Goal: Task Accomplishment & Management: Manage account settings

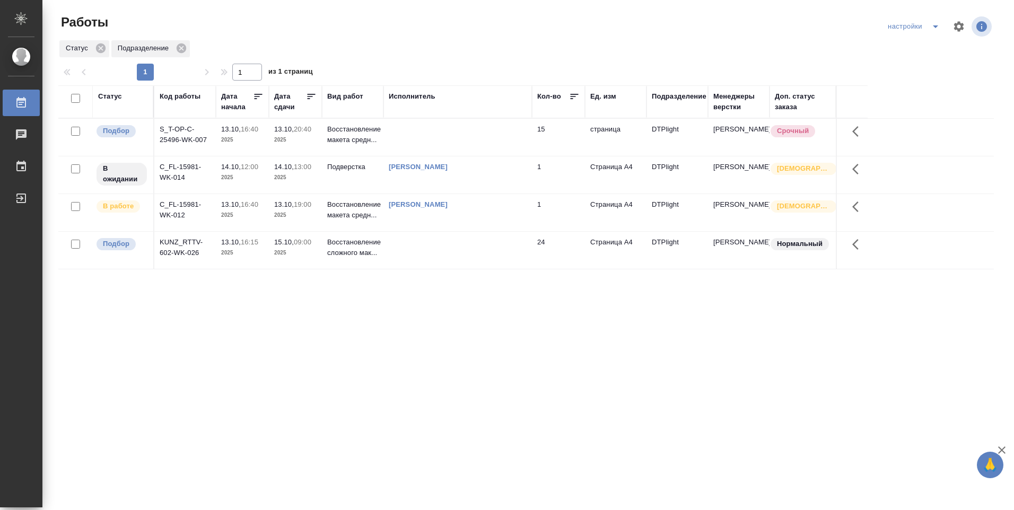
click at [482, 214] on td "[PERSON_NAME]" at bounding box center [457, 212] width 148 height 37
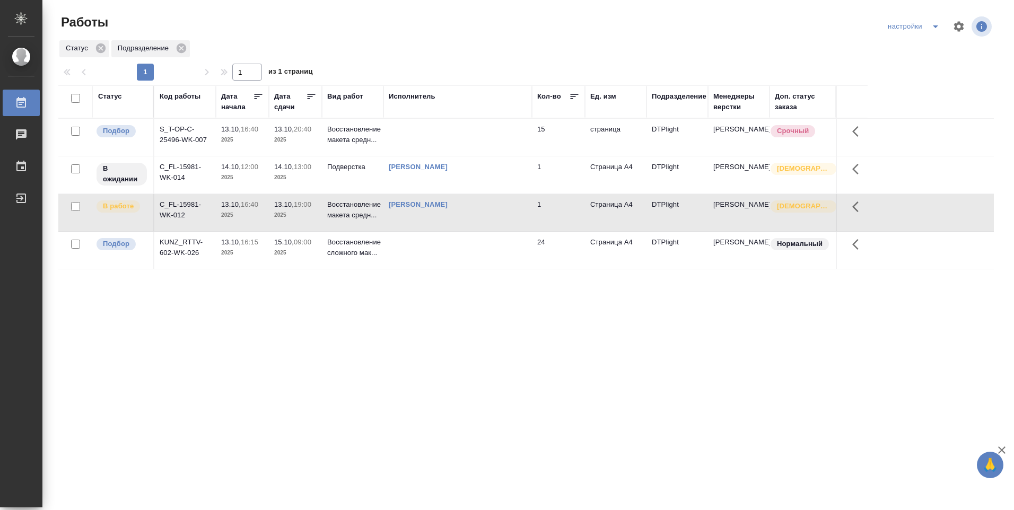
click at [479, 216] on td "[PERSON_NAME]" at bounding box center [457, 212] width 148 height 37
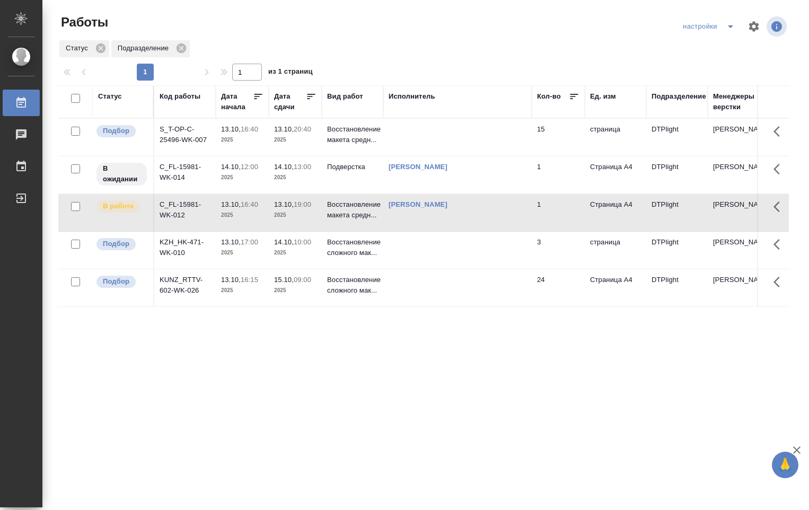
click at [441, 251] on td at bounding box center [457, 250] width 148 height 37
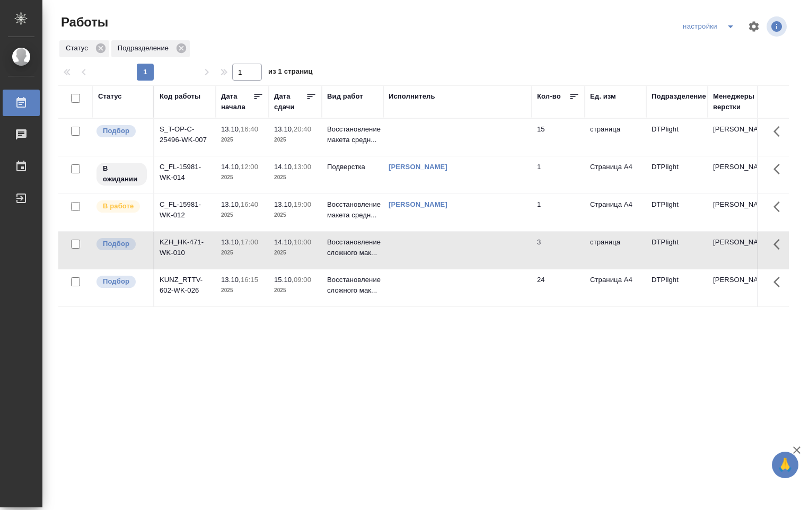
click at [439, 250] on td at bounding box center [457, 250] width 148 height 37
click at [473, 282] on td at bounding box center [457, 287] width 148 height 37
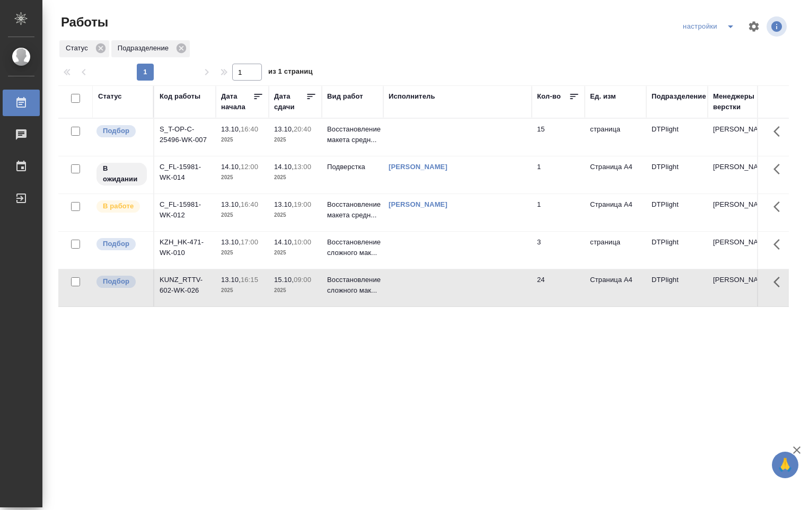
click at [460, 286] on td at bounding box center [457, 287] width 148 height 37
click at [459, 287] on td at bounding box center [457, 287] width 148 height 37
click at [450, 134] on td at bounding box center [457, 137] width 148 height 37
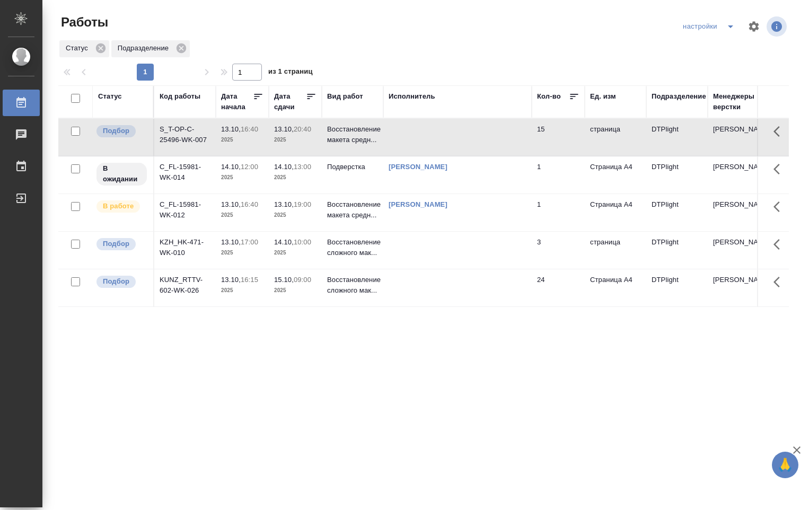
click at [450, 133] on td at bounding box center [457, 137] width 148 height 37
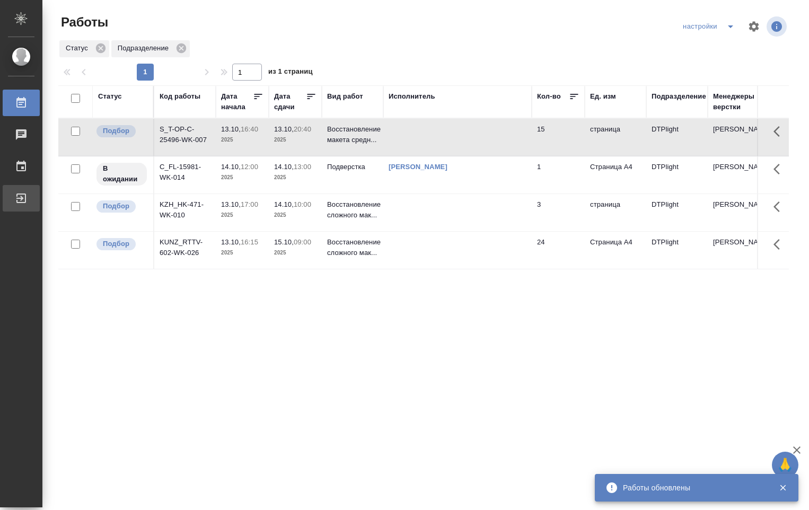
click at [19, 198] on div "Выйти" at bounding box center [8, 198] width 27 height 16
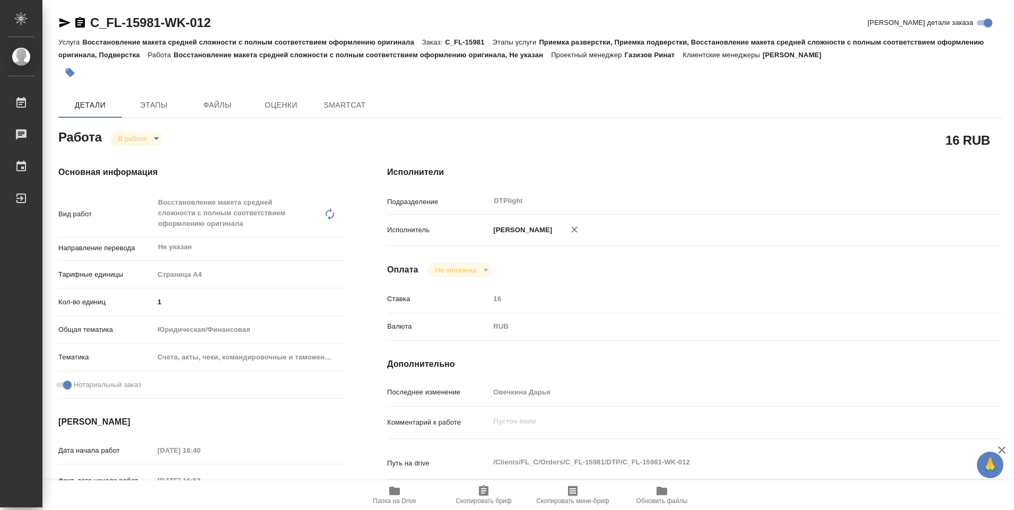
type textarea "x"
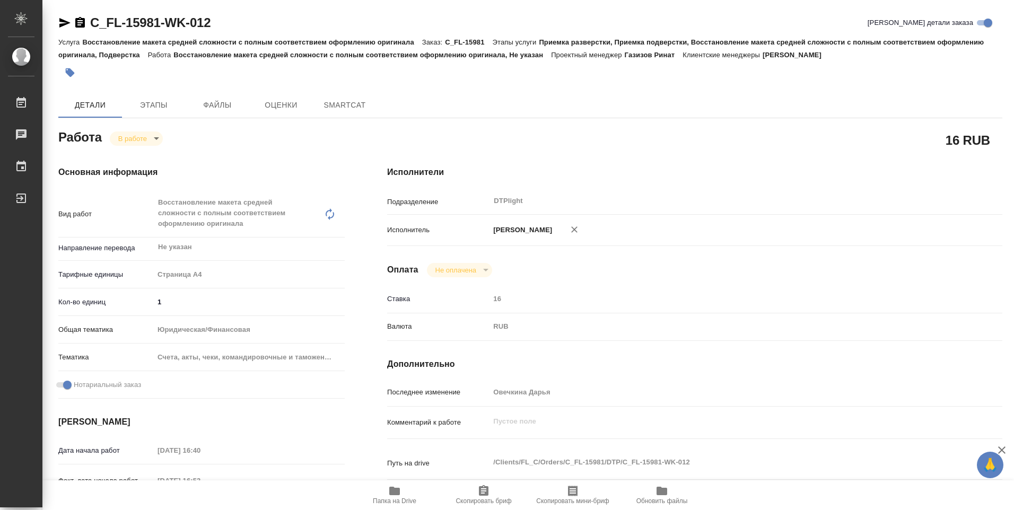
type textarea "x"
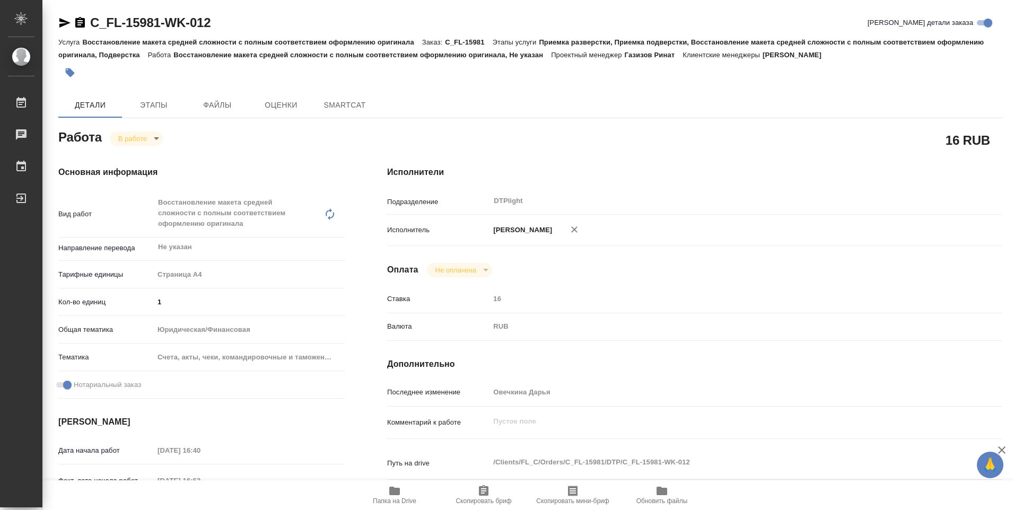
type textarea "x"
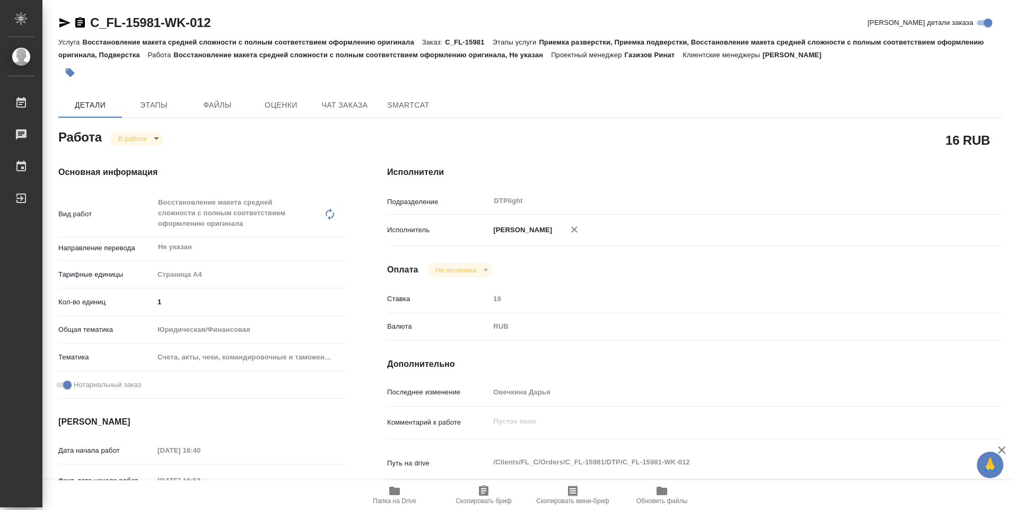
type textarea "x"
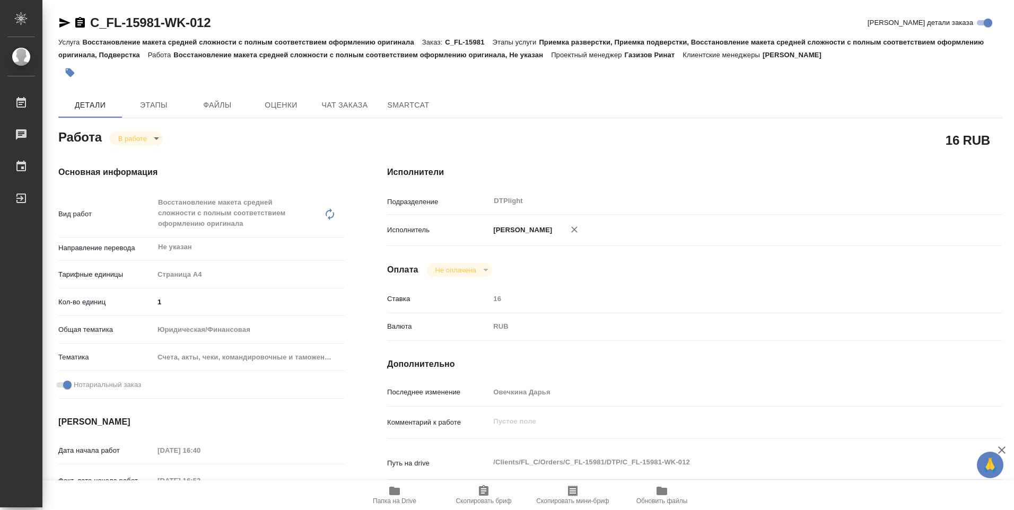
click at [394, 490] on icon "button" at bounding box center [394, 491] width 11 height 8
type textarea "x"
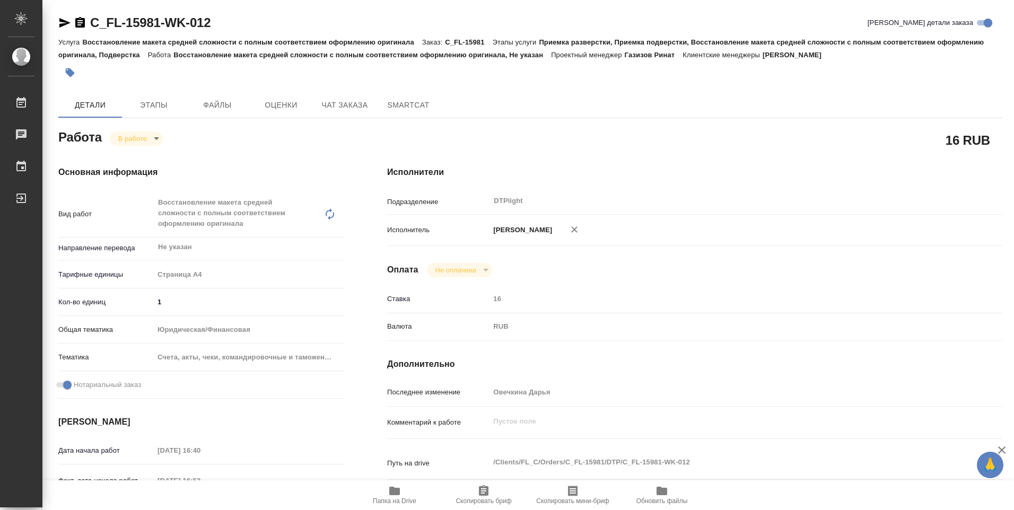
type textarea "x"
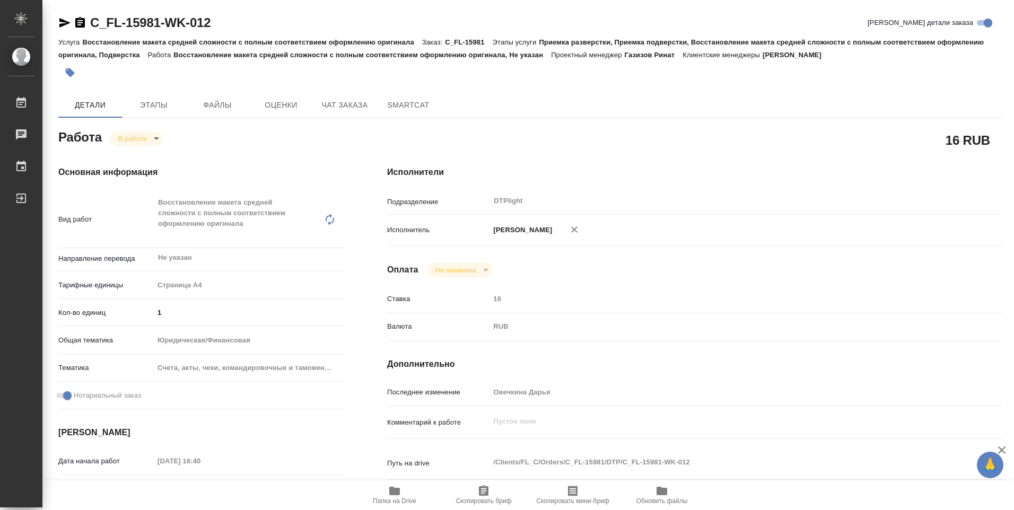
type textarea "x"
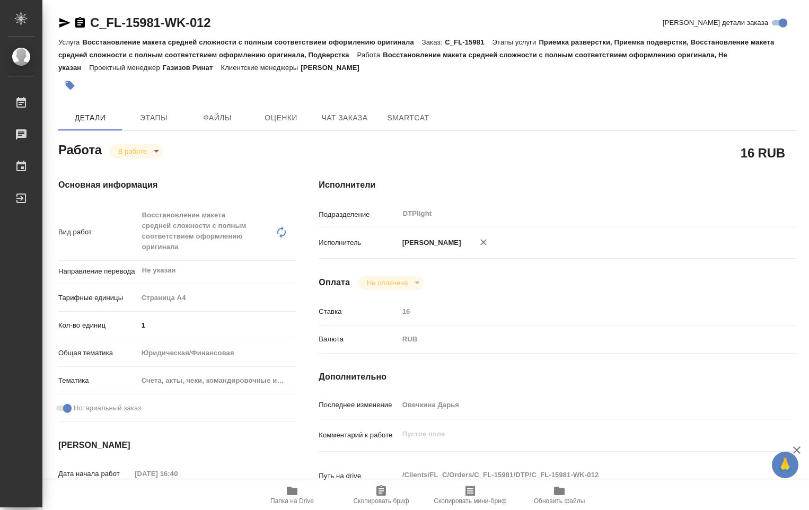
type textarea "x"
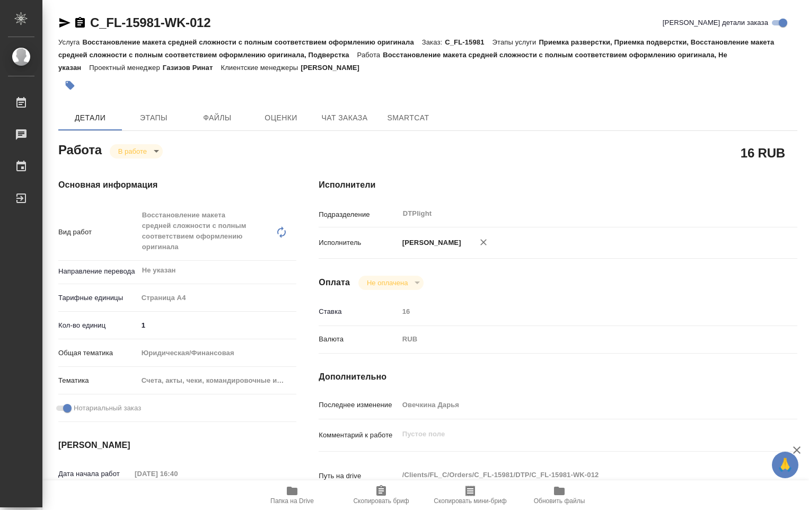
click at [64, 22] on icon "button" at bounding box center [64, 23] width 11 height 10
click at [155, 153] on body "🙏 .cls-1 fill:#fff; AWATERA Ovechkina Darya Работы 0 Чаты График Выйти C_FL-159…" at bounding box center [404, 255] width 809 height 510
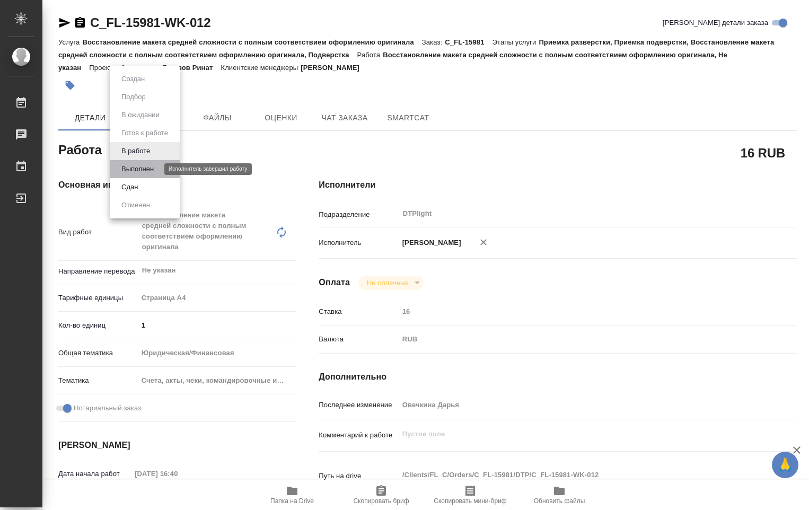
click at [150, 171] on button "Выполнен" at bounding box center [137, 169] width 39 height 12
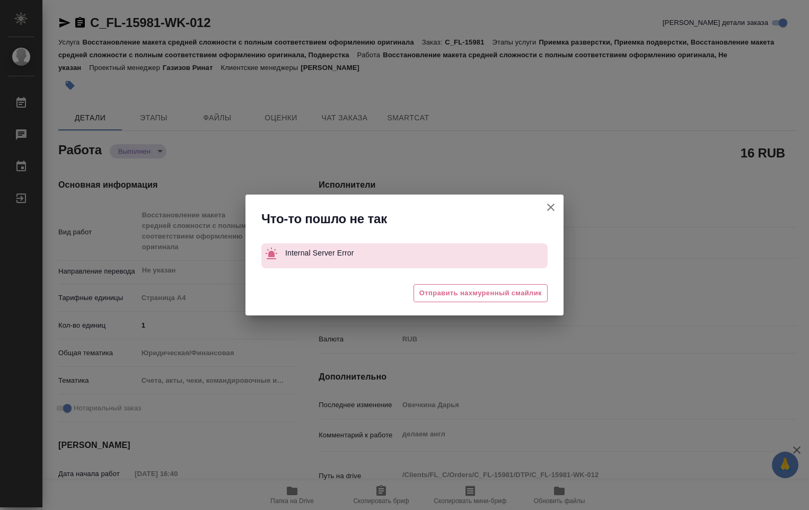
type textarea "x"
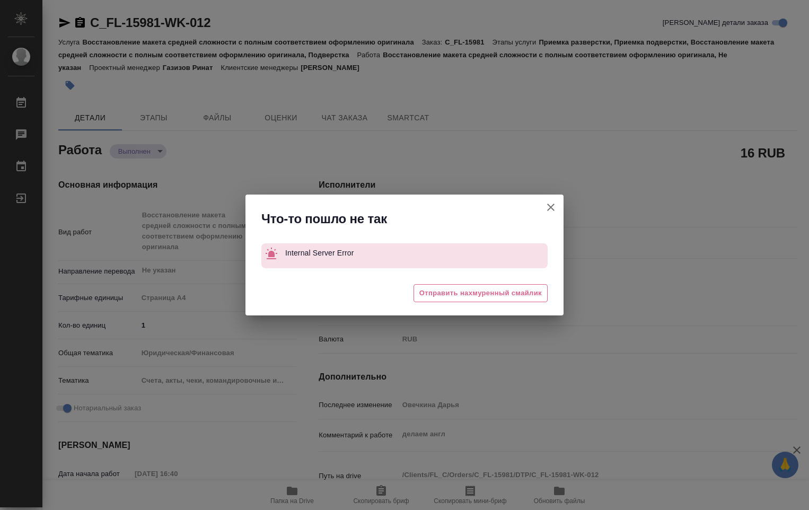
type textarea "x"
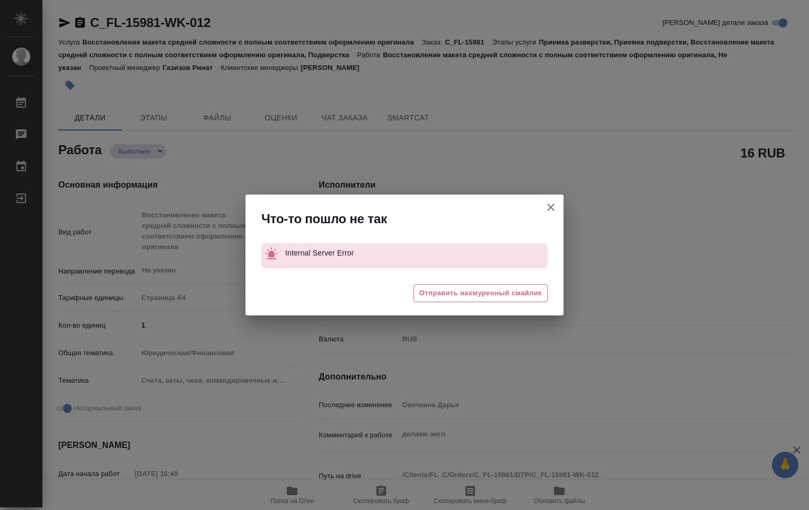
type textarea "x"
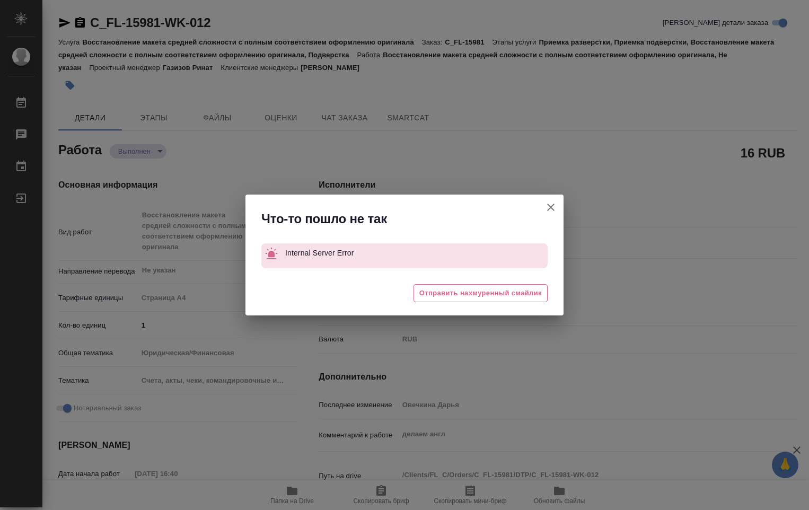
click at [551, 208] on icon "button" at bounding box center [550, 207] width 7 height 7
type textarea "x"
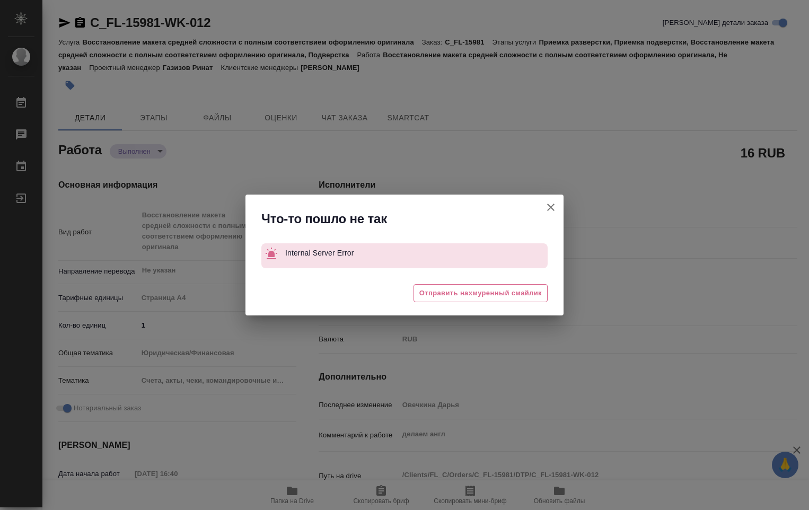
type textarea "x"
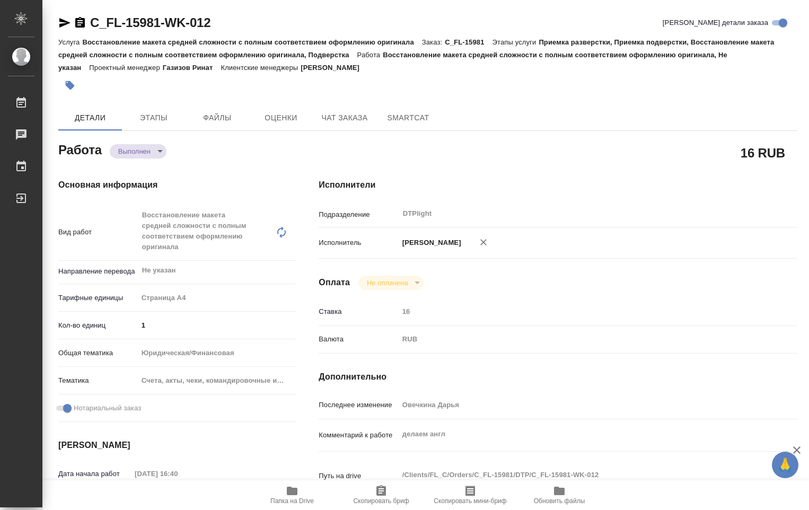
type textarea "x"
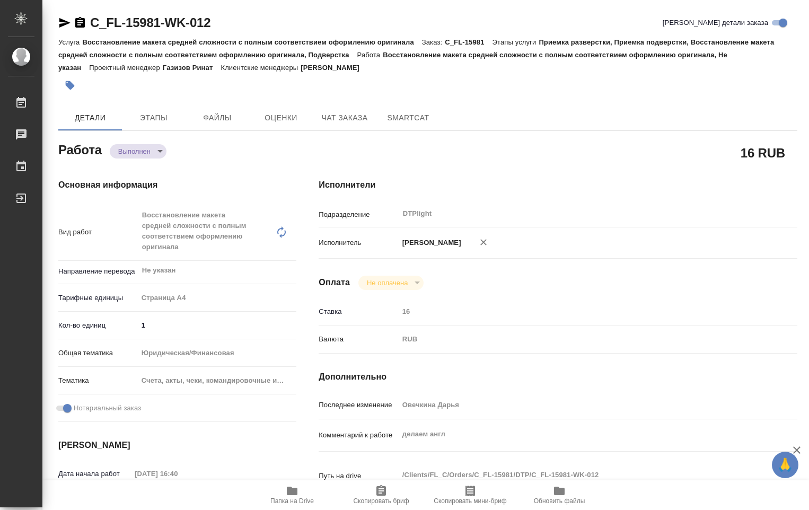
type textarea "x"
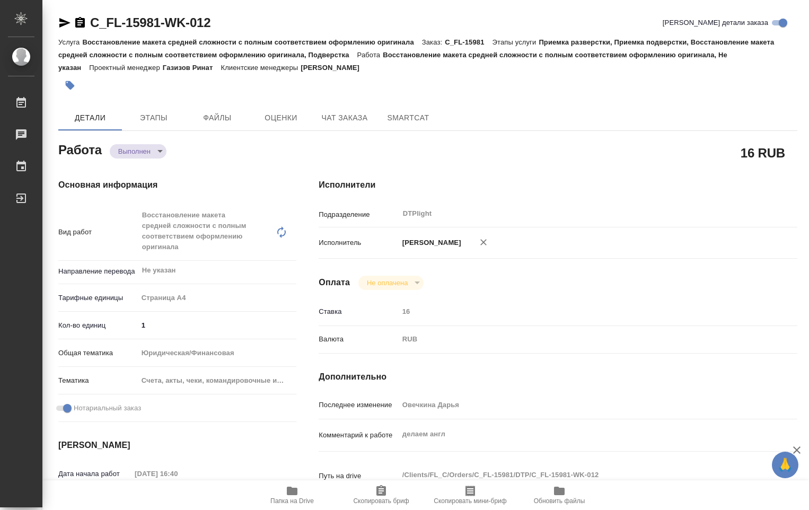
type textarea "x"
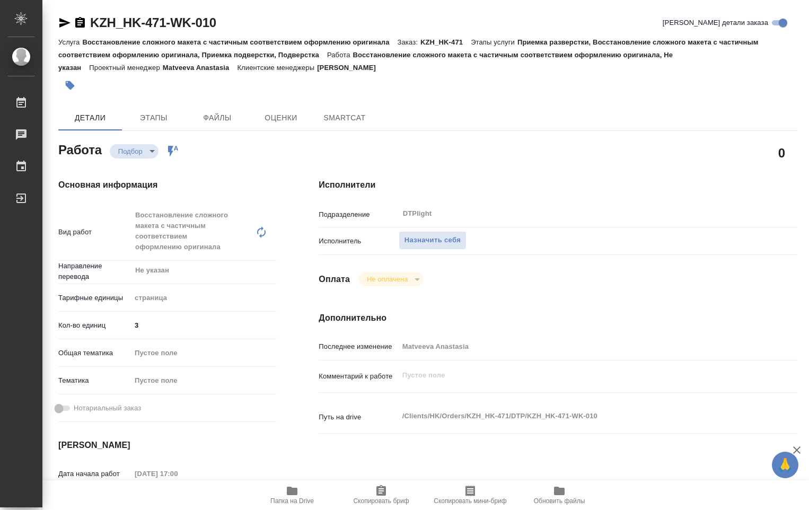
type textarea "x"
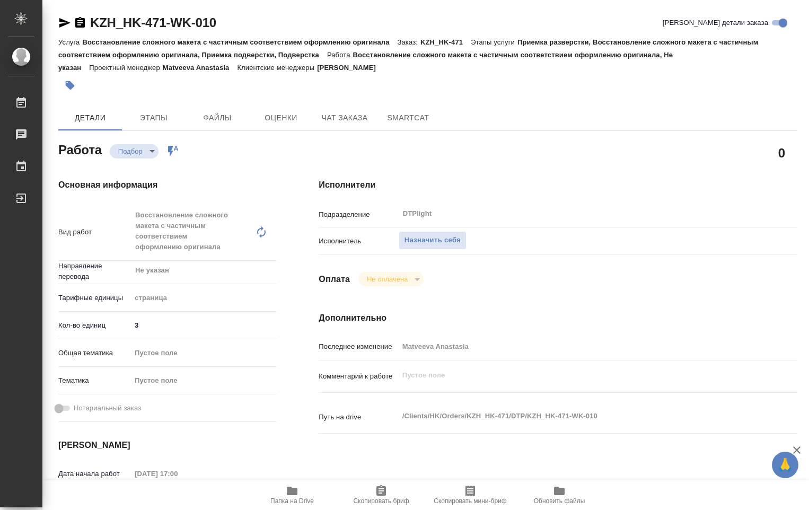
click at [289, 497] on span "Папка на Drive" at bounding box center [291, 500] width 43 height 7
type textarea "x"
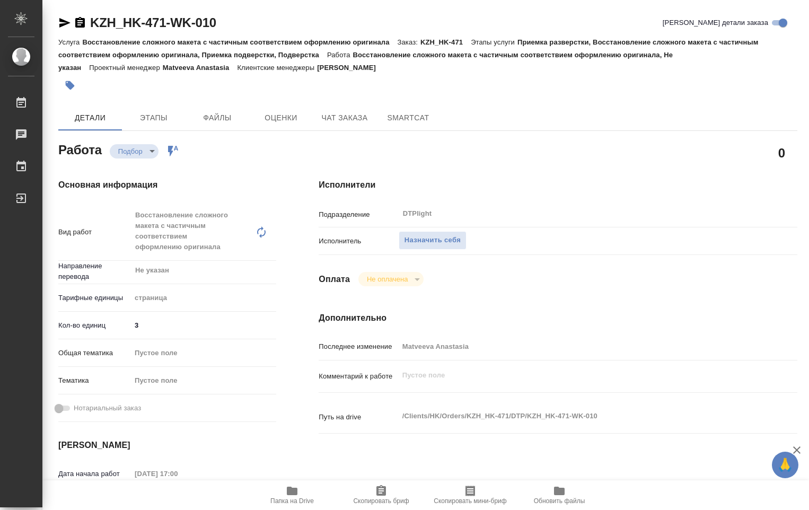
type textarea "x"
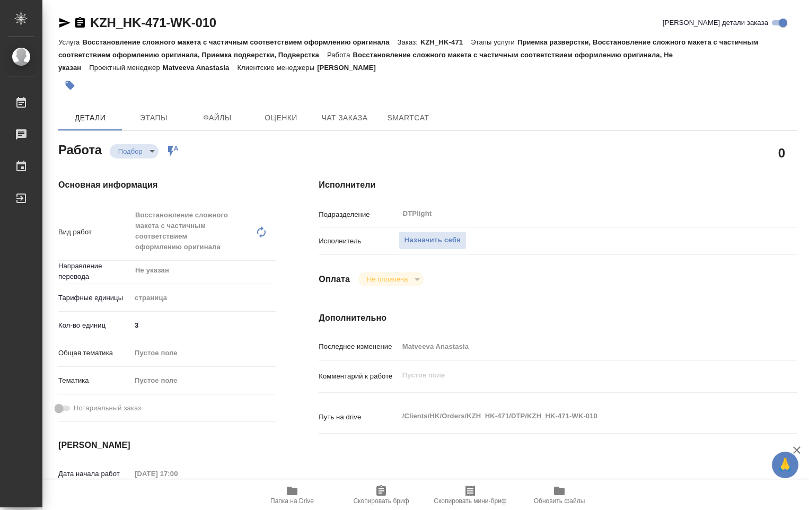
type textarea "x"
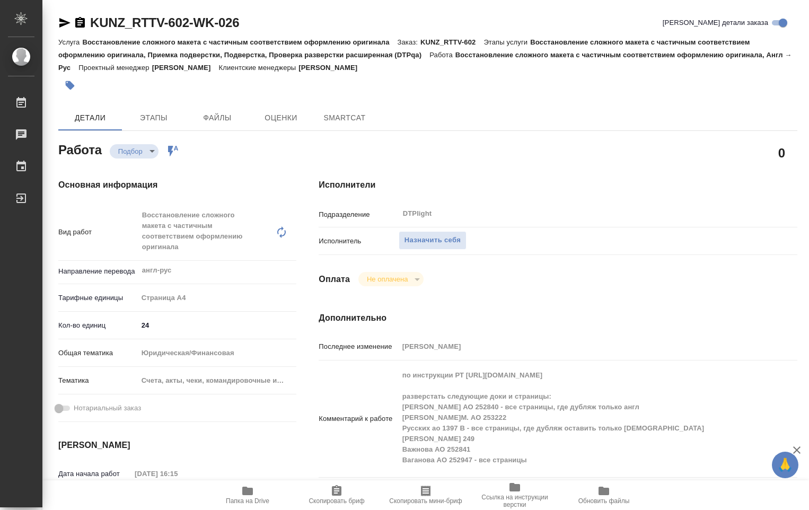
type textarea "x"
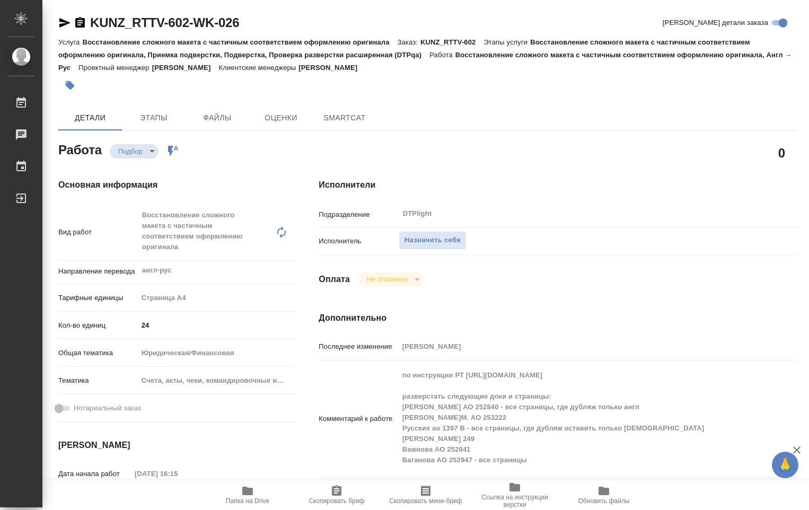
type textarea "x"
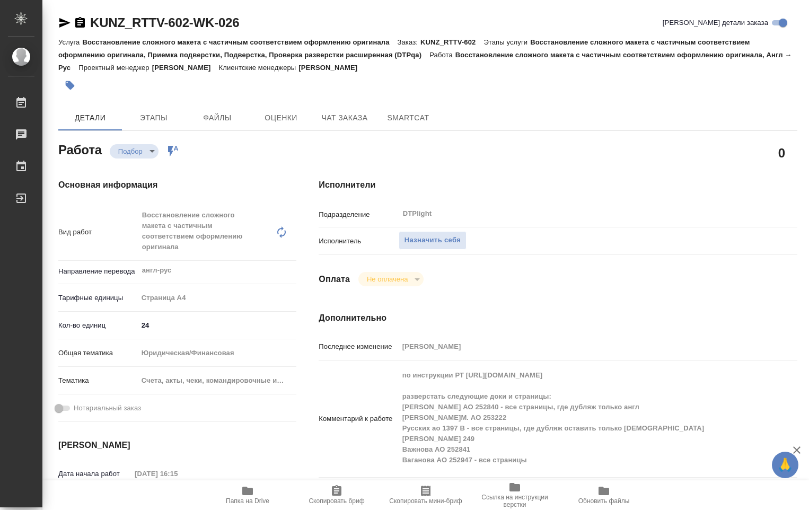
type textarea "x"
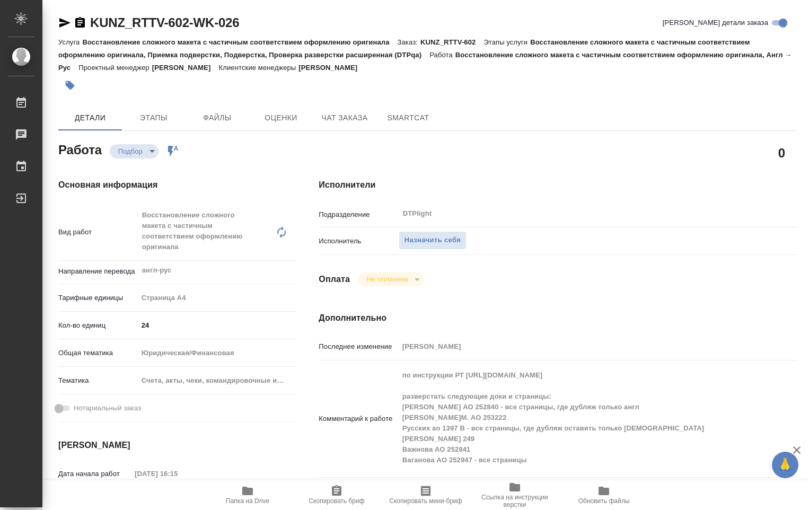
type textarea "x"
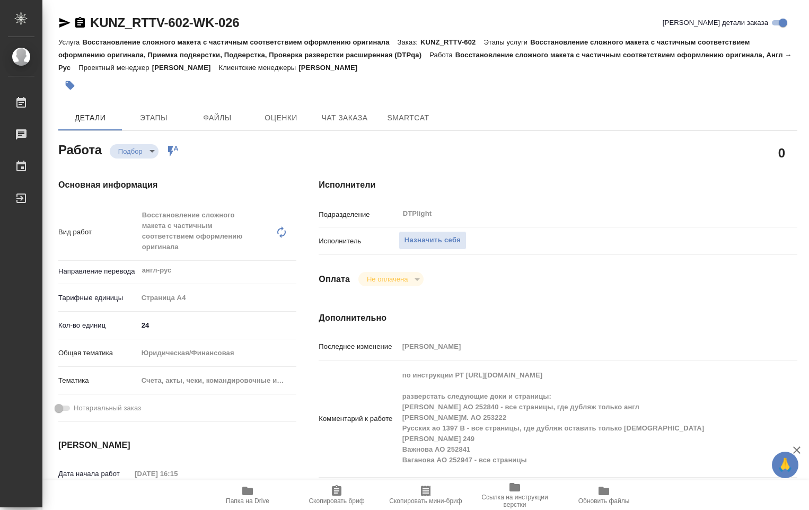
click at [247, 497] on span "Папка на Drive" at bounding box center [247, 500] width 43 height 7
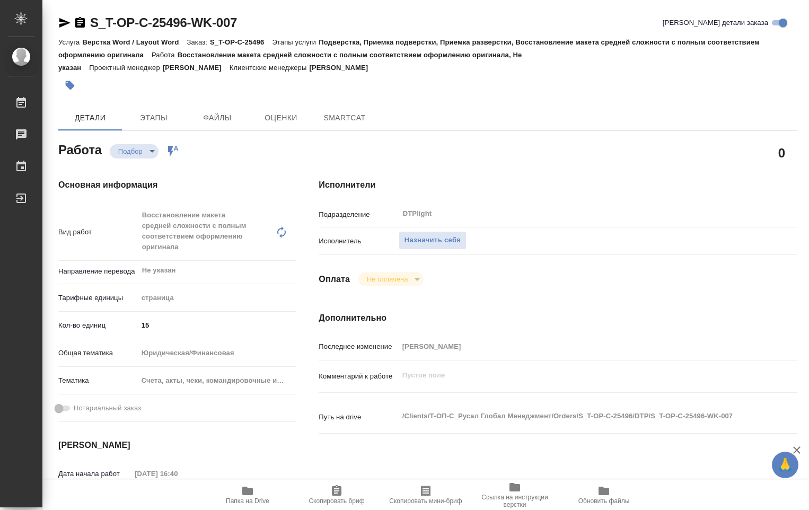
type textarea "x"
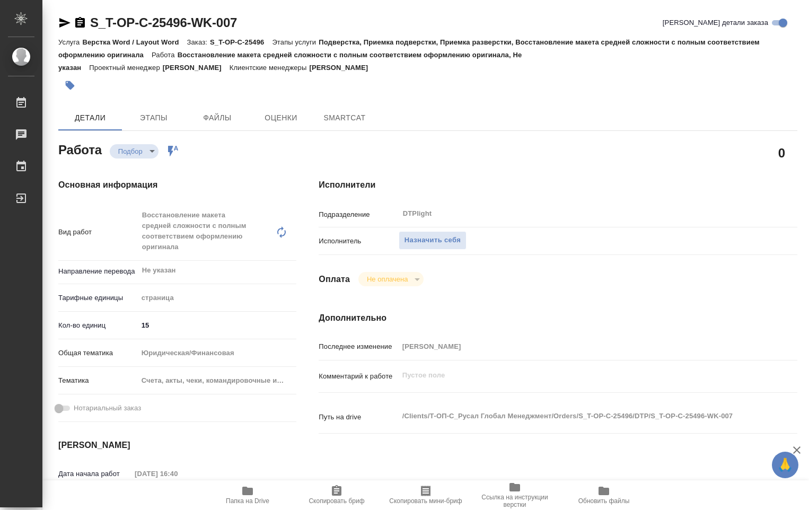
type textarea "x"
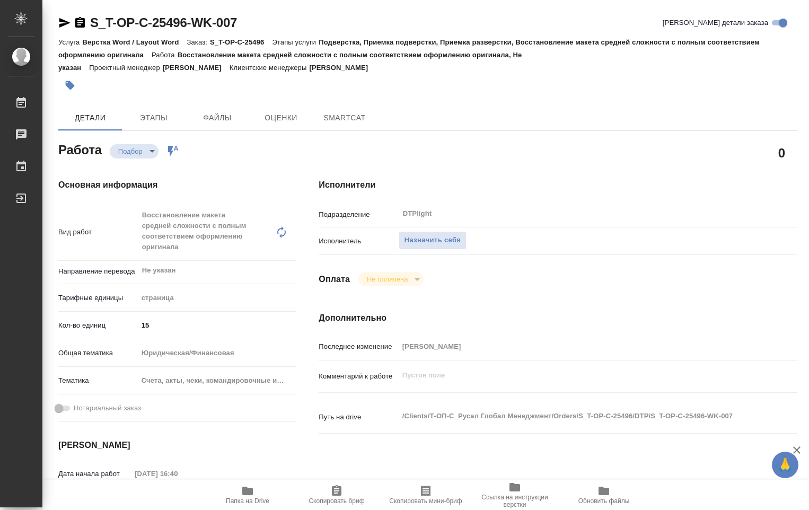
type textarea "x"
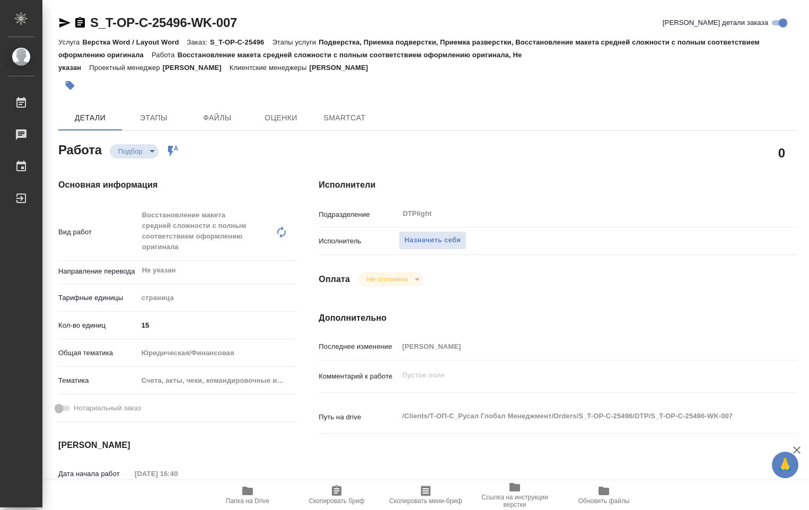
type textarea "x"
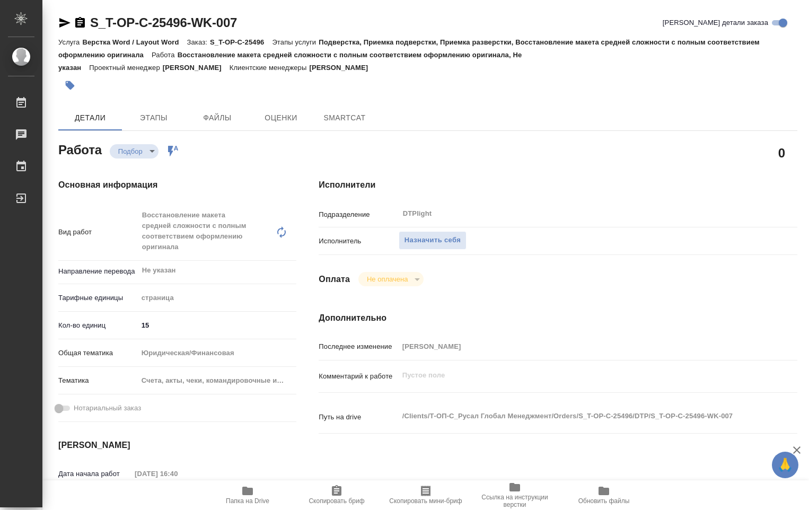
type textarea "x"
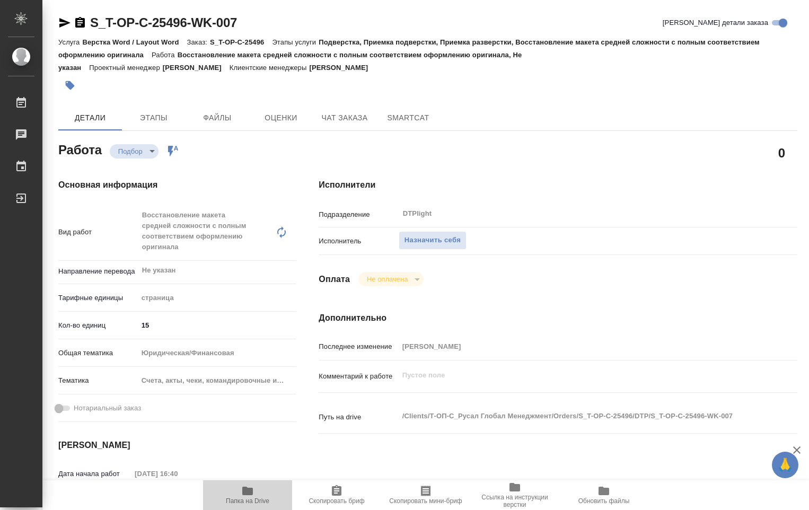
click at [250, 493] on icon "button" at bounding box center [247, 491] width 11 height 8
type textarea "x"
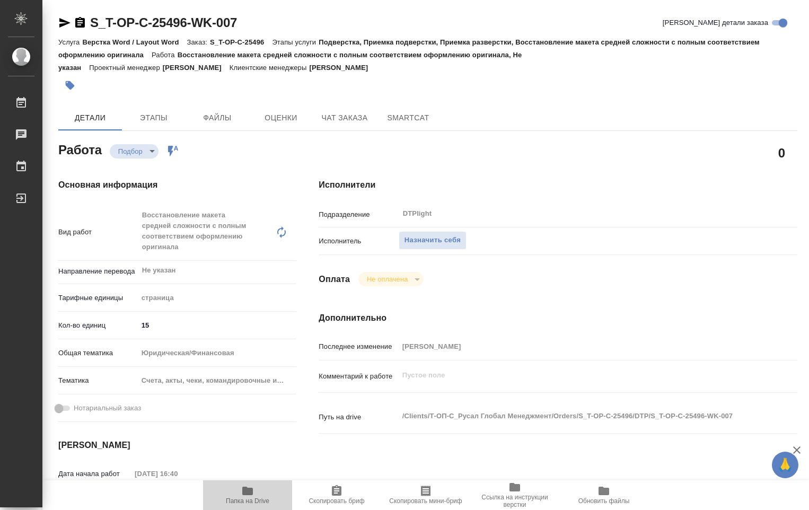
type textarea "x"
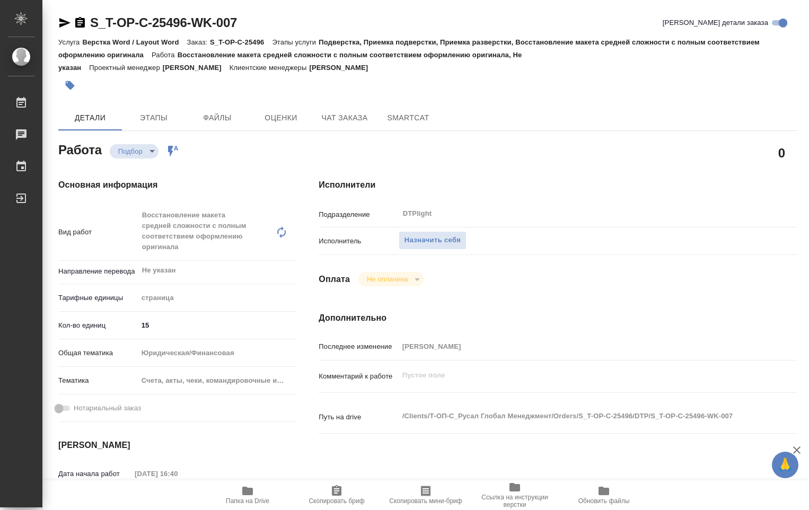
type textarea "x"
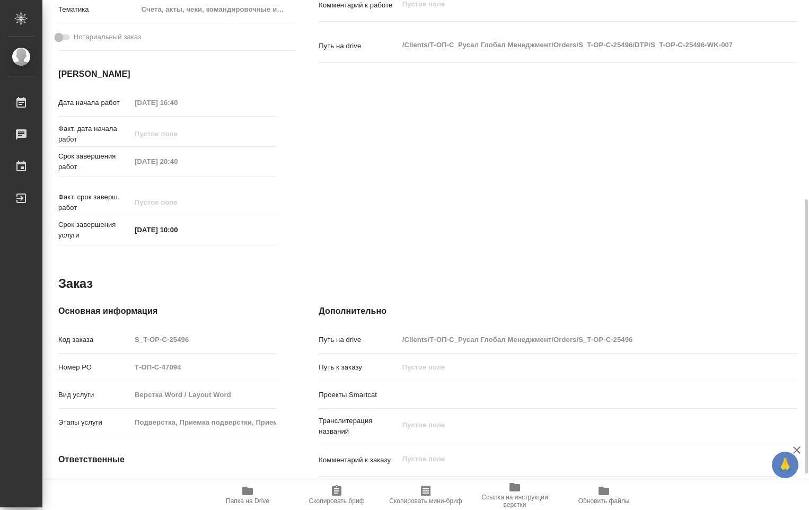
scroll to position [318, 0]
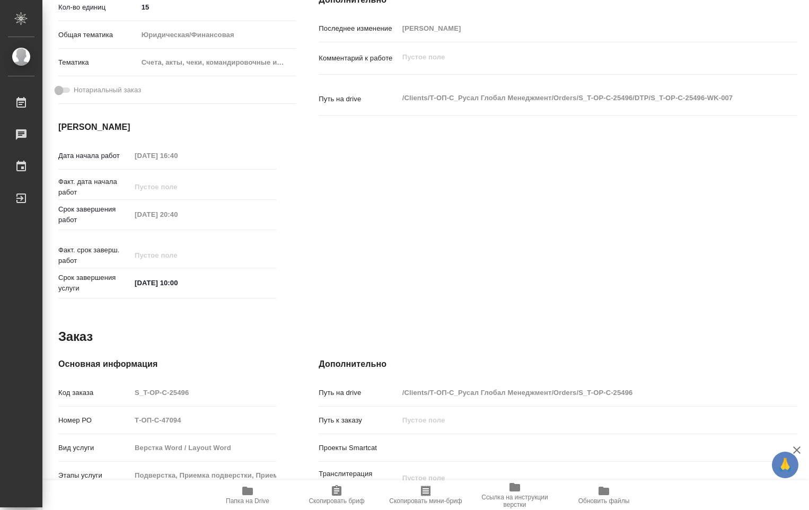
type textarea "x"
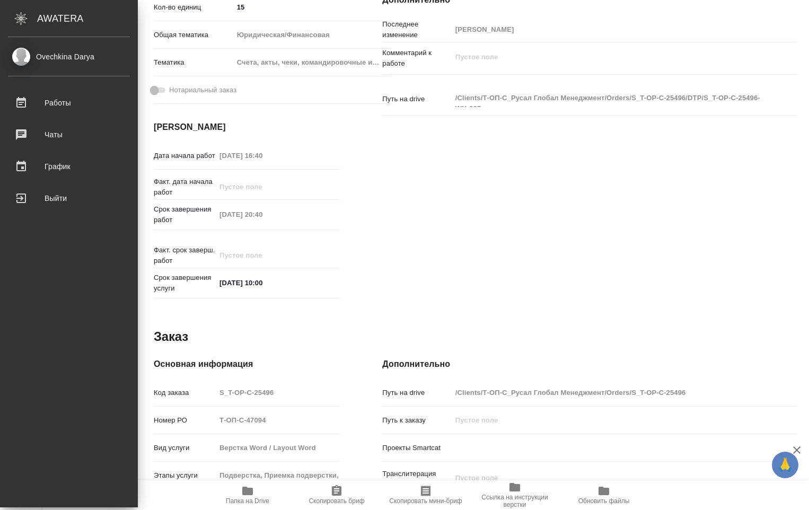
type textarea "x"
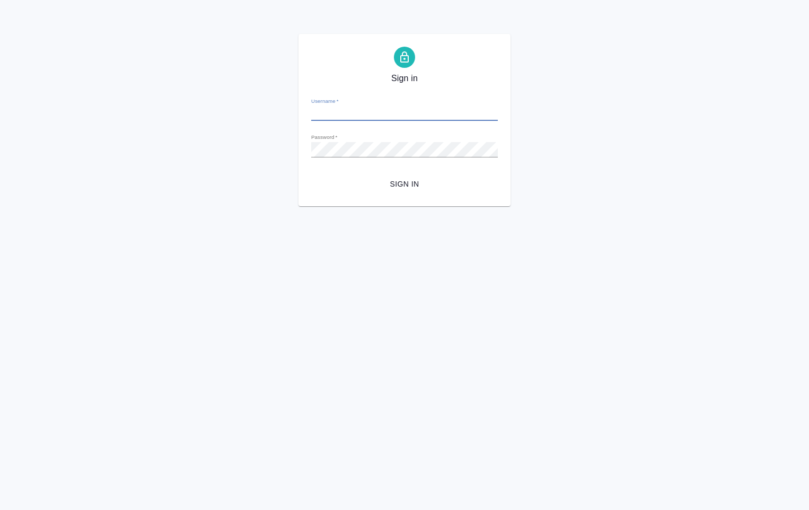
type input "d.ovechkina@awatera.com"
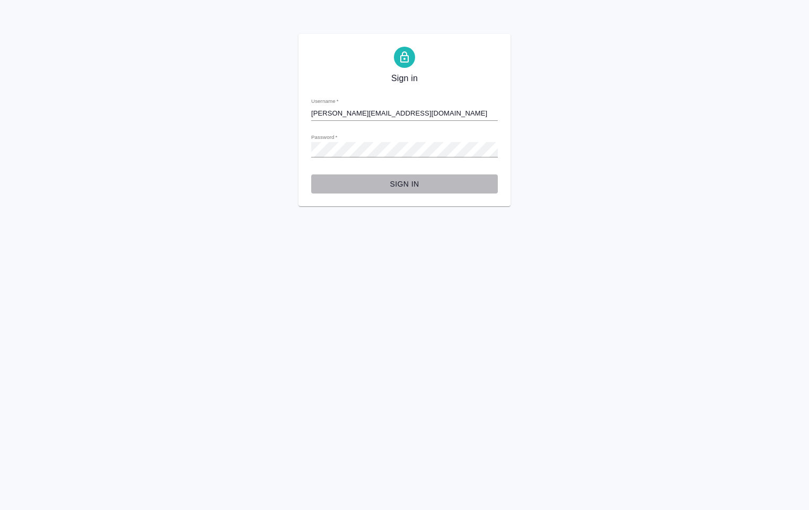
click at [410, 178] on span "Sign in" at bounding box center [405, 184] width 170 height 13
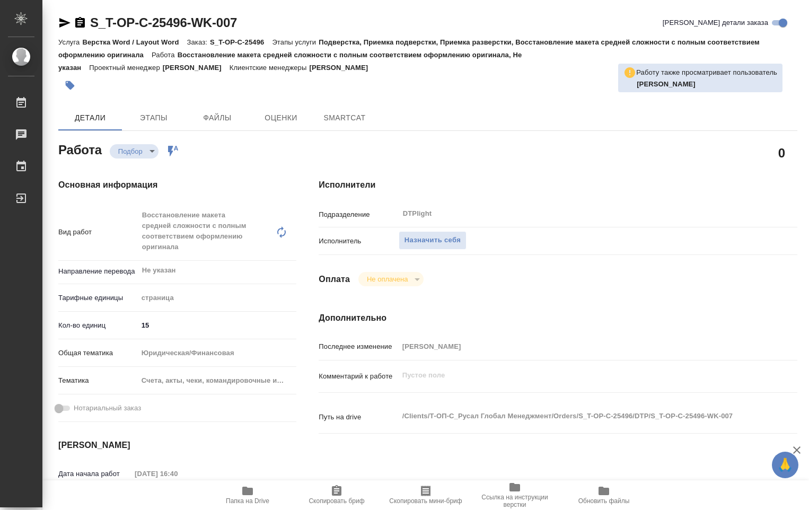
type textarea "x"
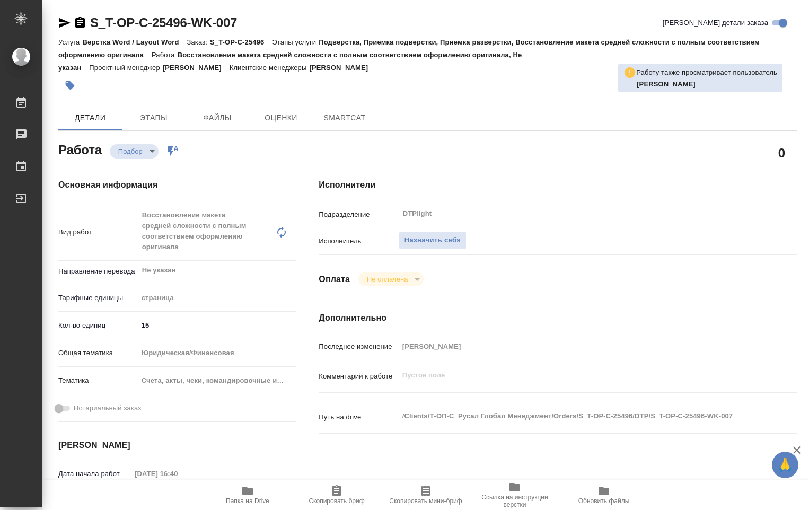
type textarea "x"
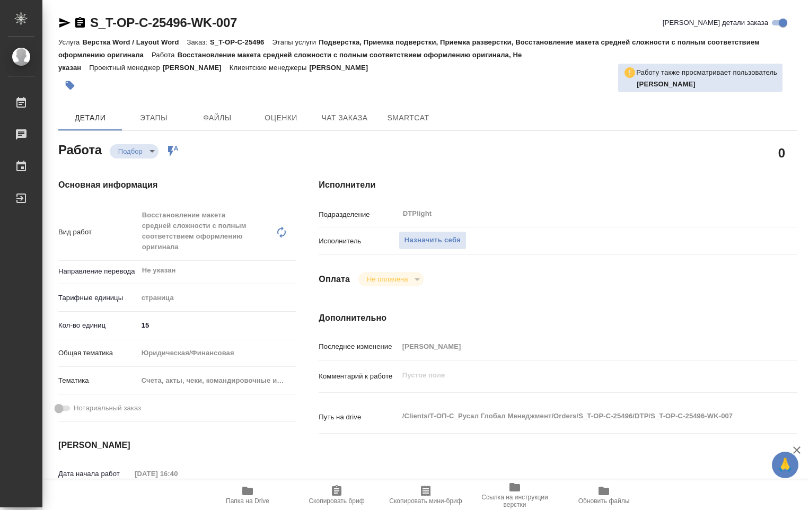
type textarea "x"
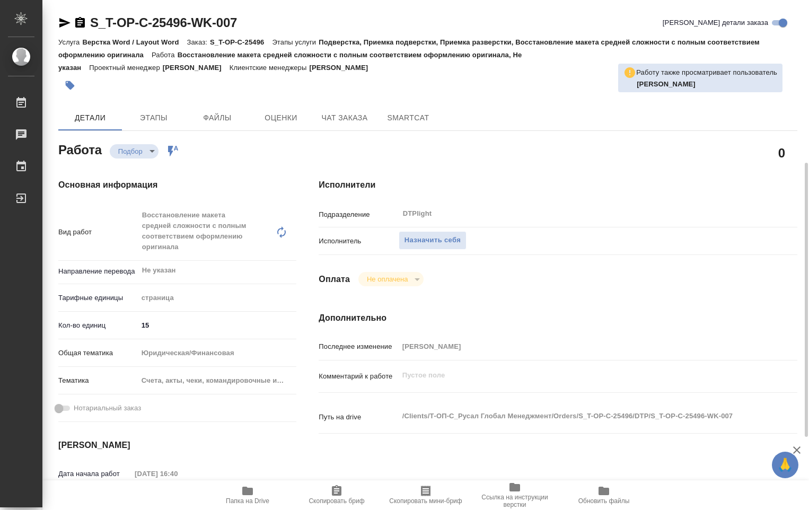
scroll to position [106, 0]
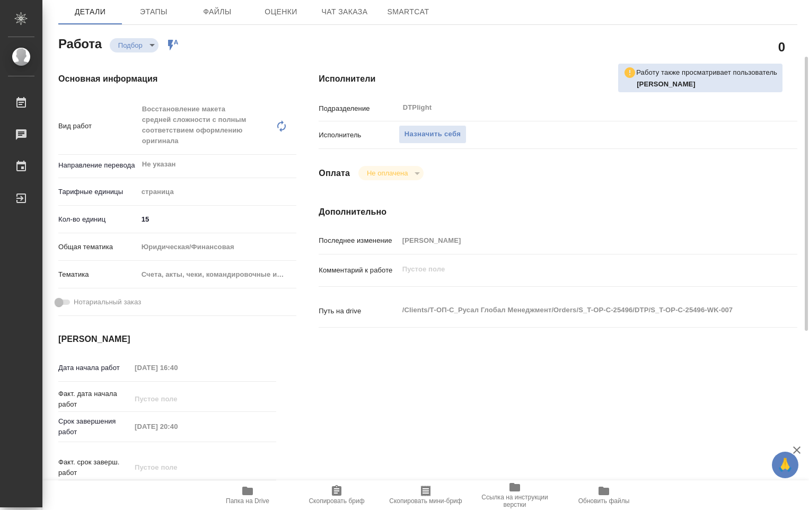
type textarea "x"
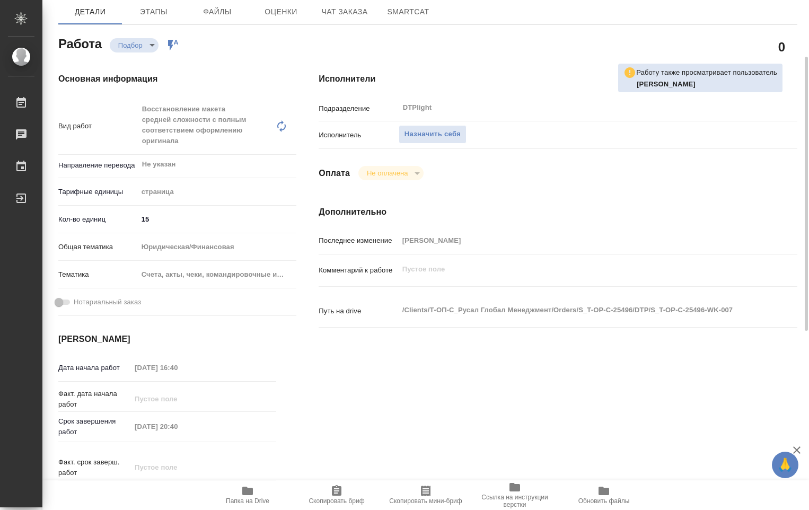
click at [253, 496] on icon "button" at bounding box center [247, 491] width 13 height 13
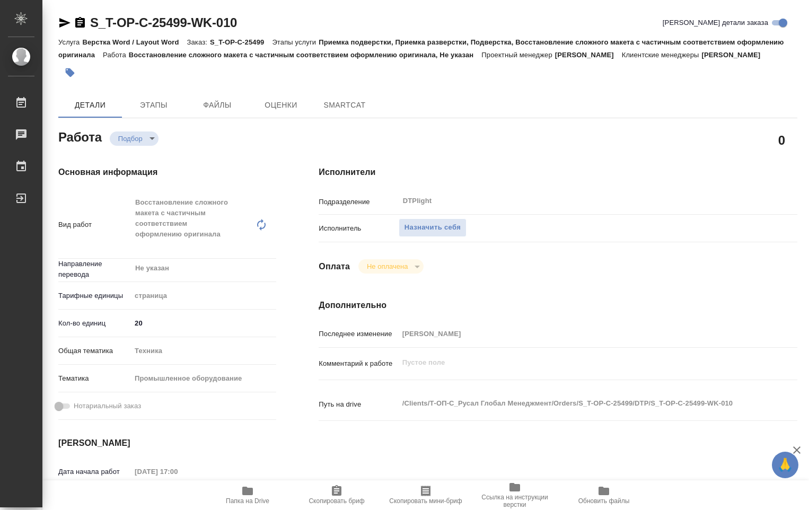
type textarea "x"
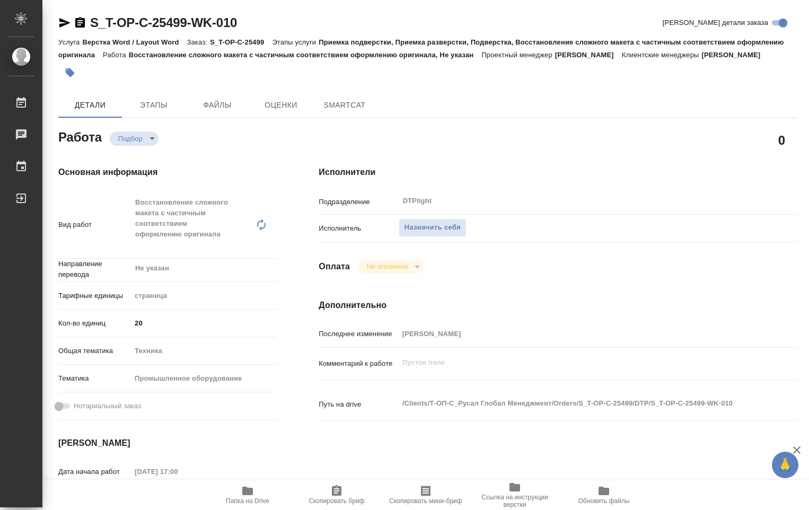
type textarea "x"
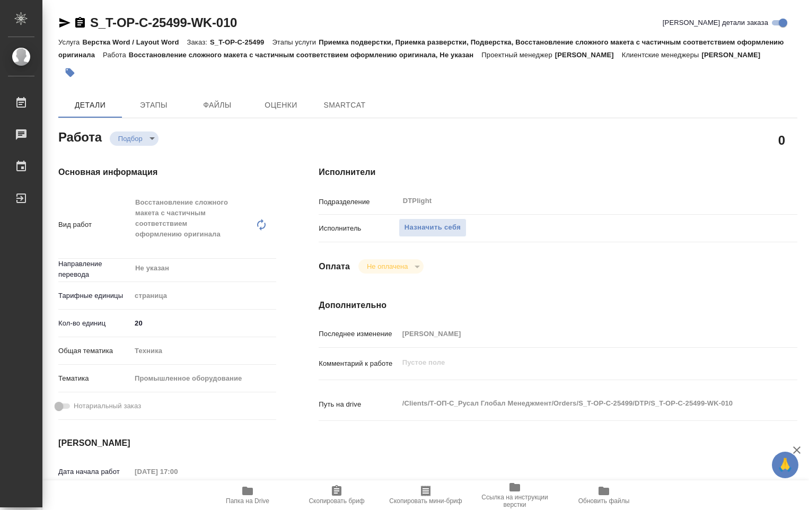
type textarea "x"
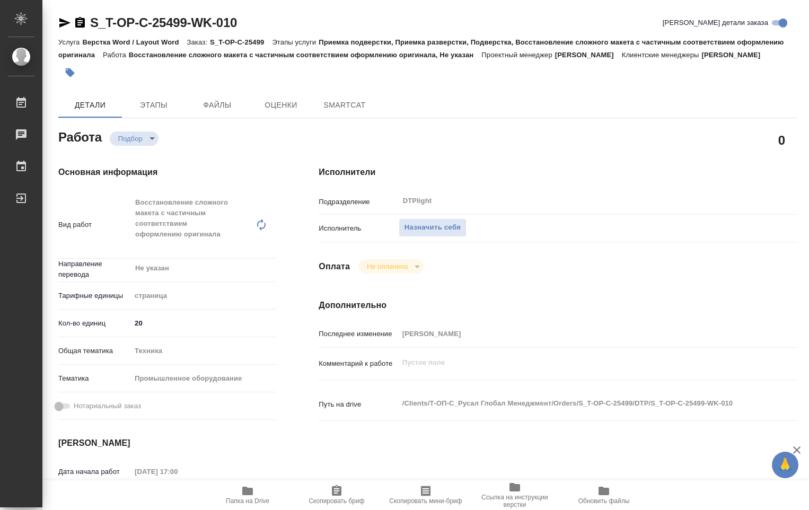
type textarea "x"
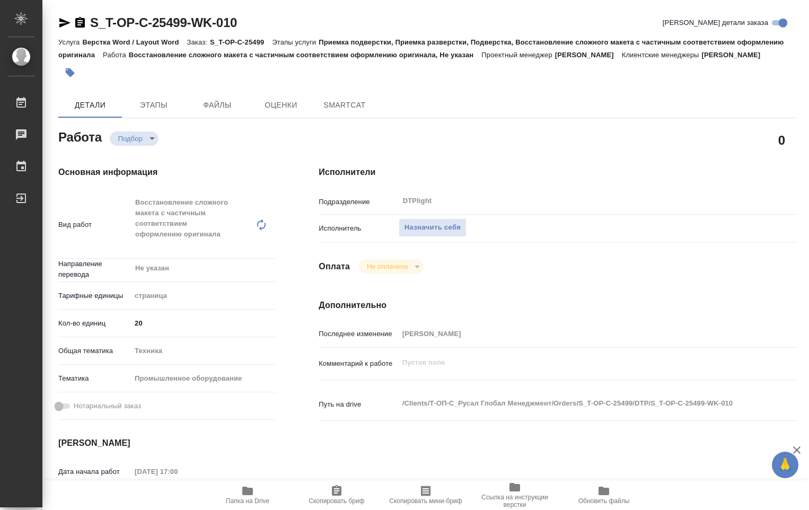
type textarea "x"
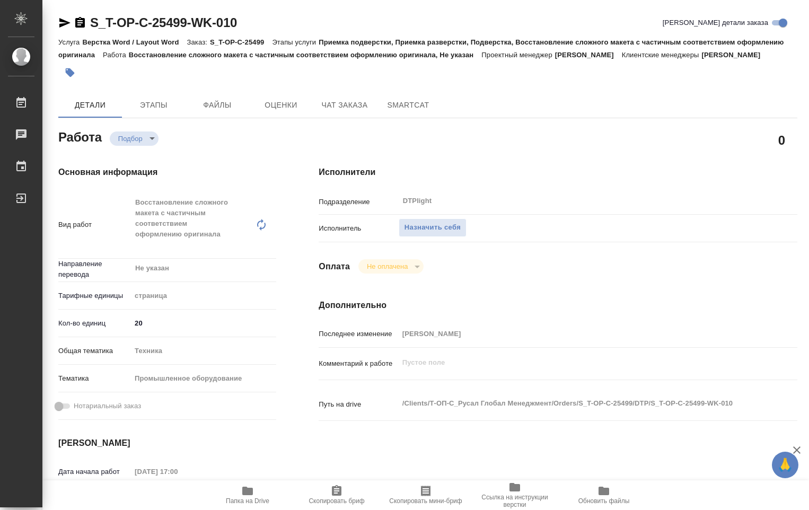
type textarea "x"
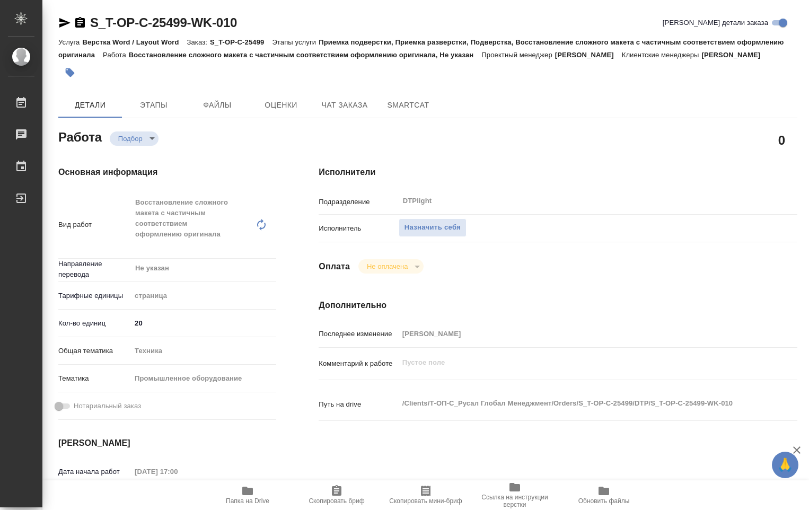
type textarea "x"
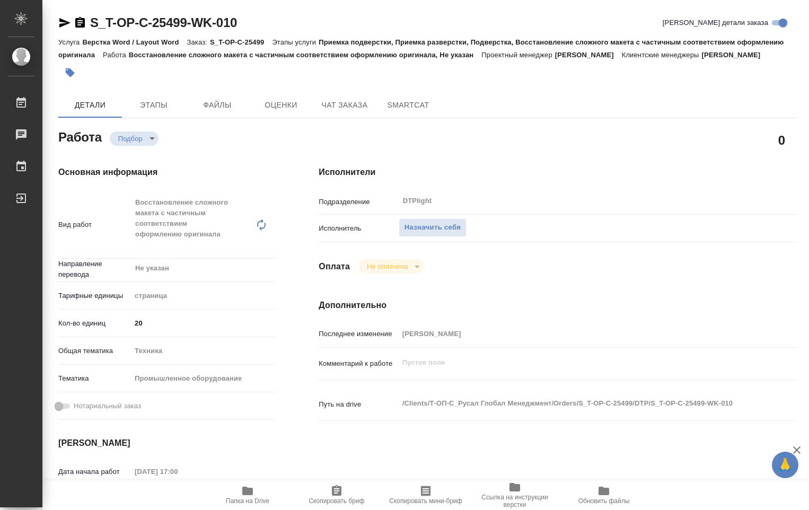
click at [255, 490] on span "Папка на Drive" at bounding box center [247, 495] width 76 height 20
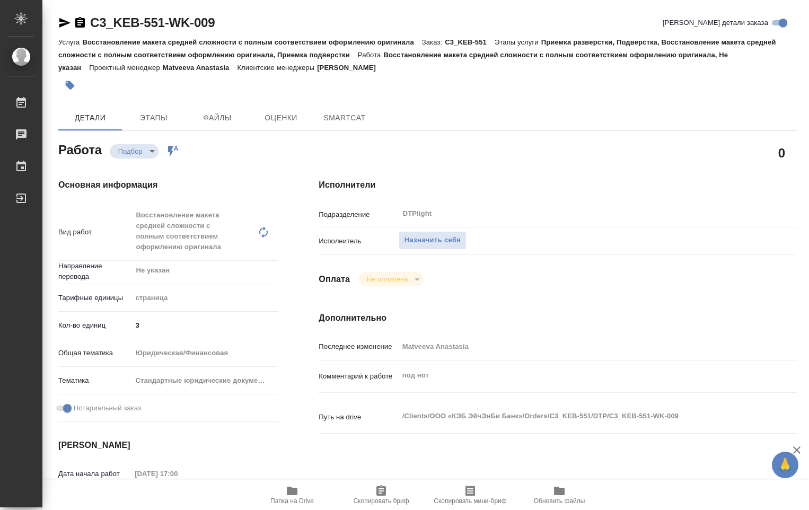
type textarea "x"
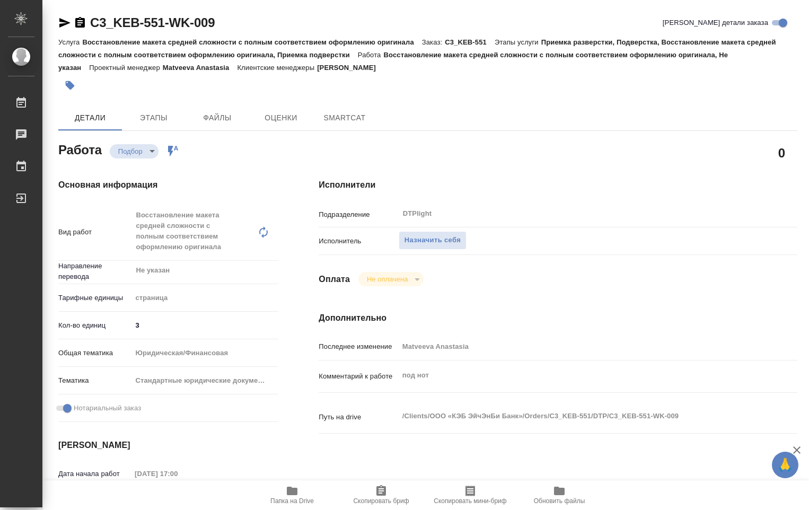
type textarea "x"
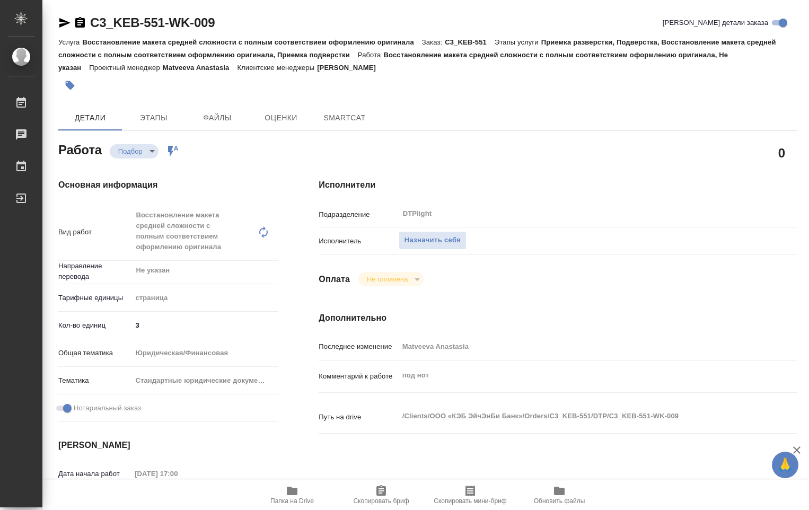
type textarea "x"
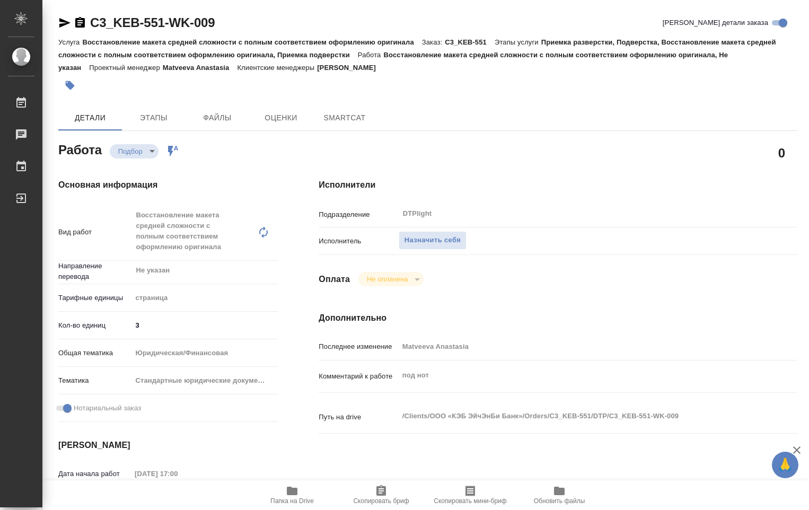
type textarea "x"
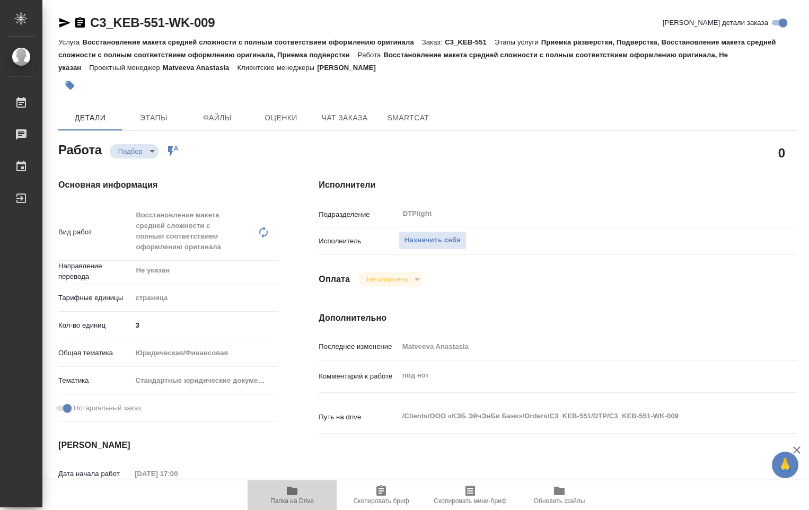
click at [296, 495] on icon "button" at bounding box center [292, 491] width 11 height 8
type textarea "x"
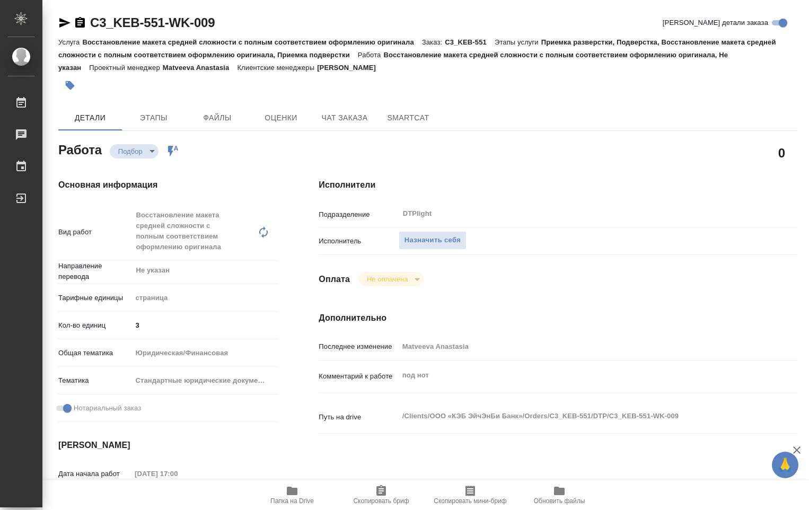
type textarea "x"
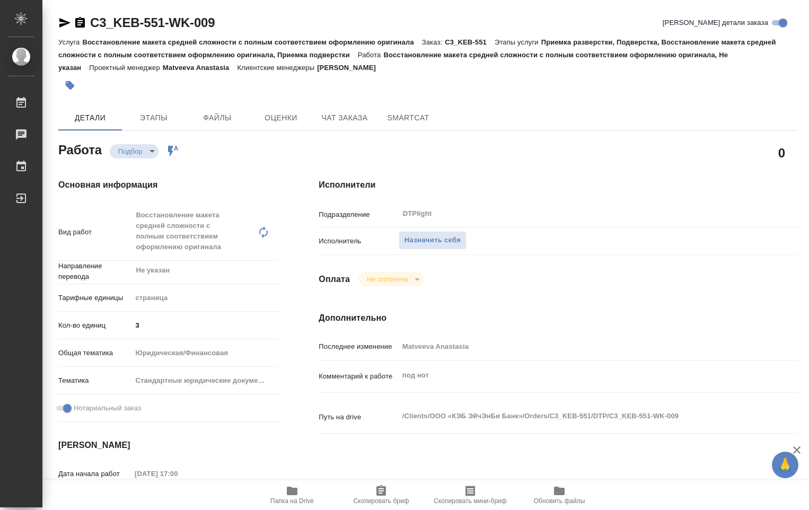
type textarea "x"
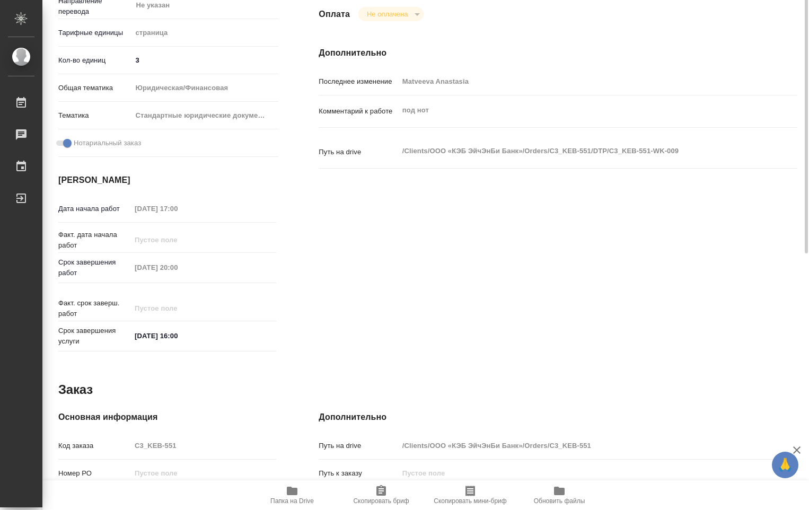
scroll to position [53, 0]
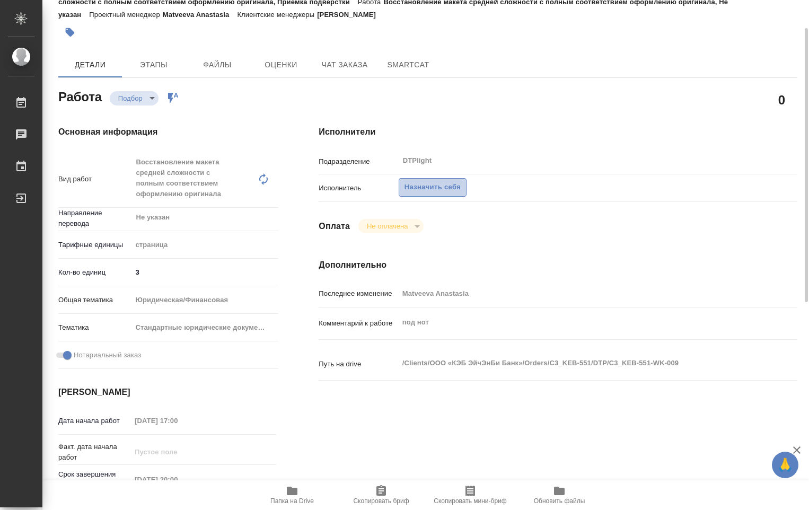
click at [416, 192] on span "Назначить себя" at bounding box center [433, 187] width 56 height 12
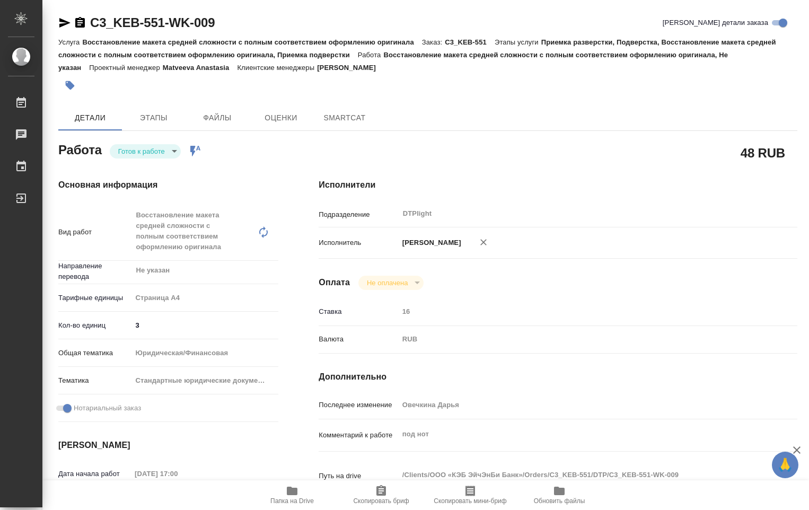
type textarea "x"
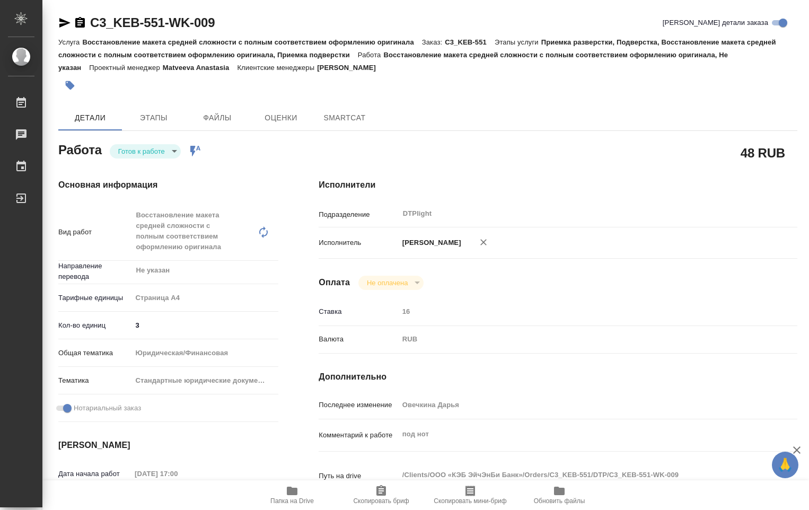
type textarea "x"
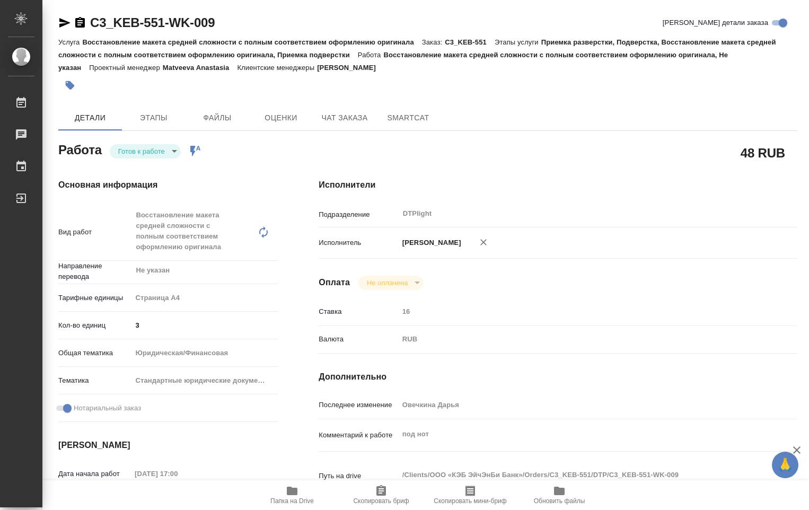
type textarea "x"
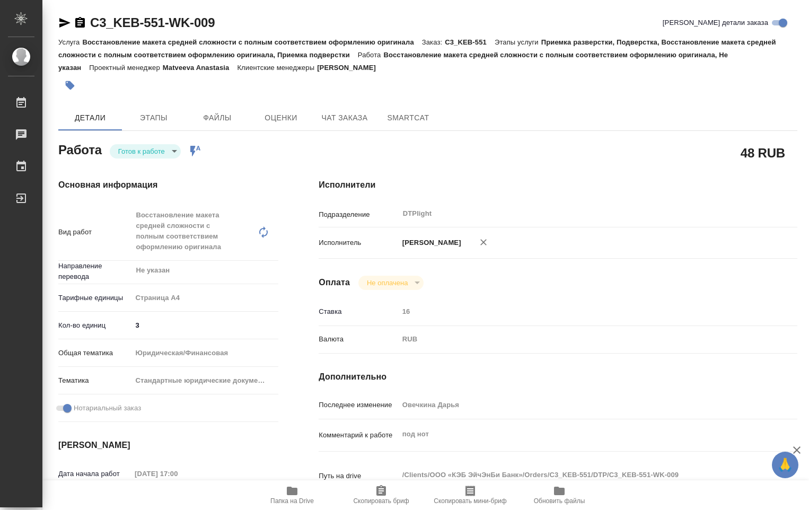
type textarea "x"
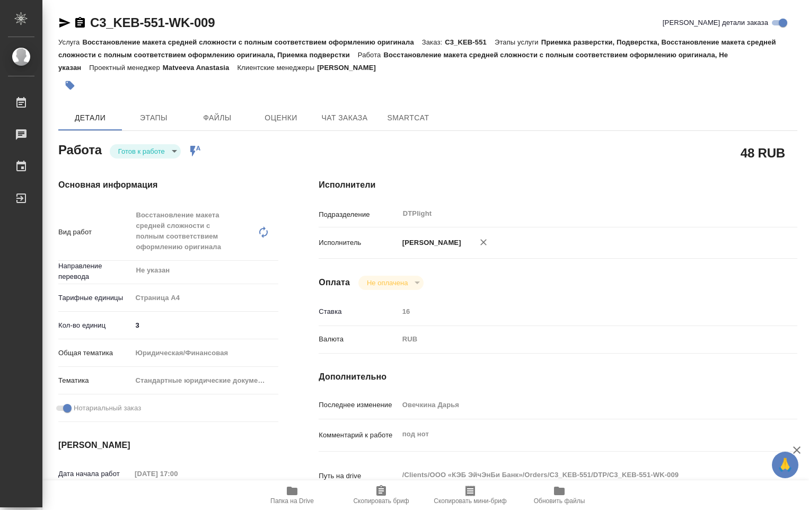
type textarea "x"
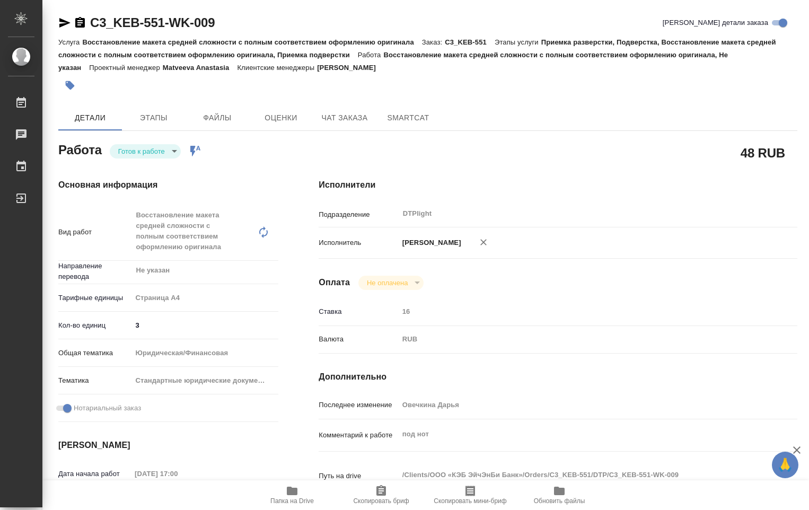
click at [166, 151] on body "🙏 .cls-1 fill:#fff; AWATERA Ovechkina Darya Работы Чаты График Выйти C3_KEB-551…" at bounding box center [404, 255] width 809 height 510
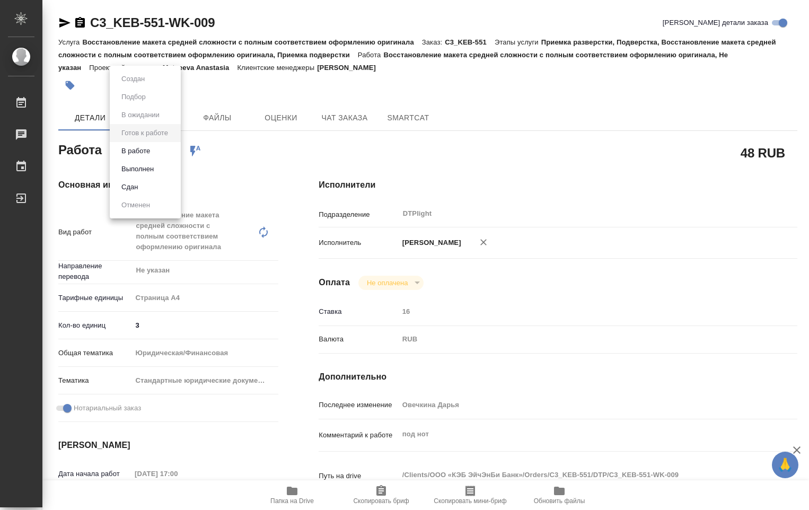
click at [155, 151] on li "В работе" at bounding box center [145, 151] width 71 height 18
type textarea "x"
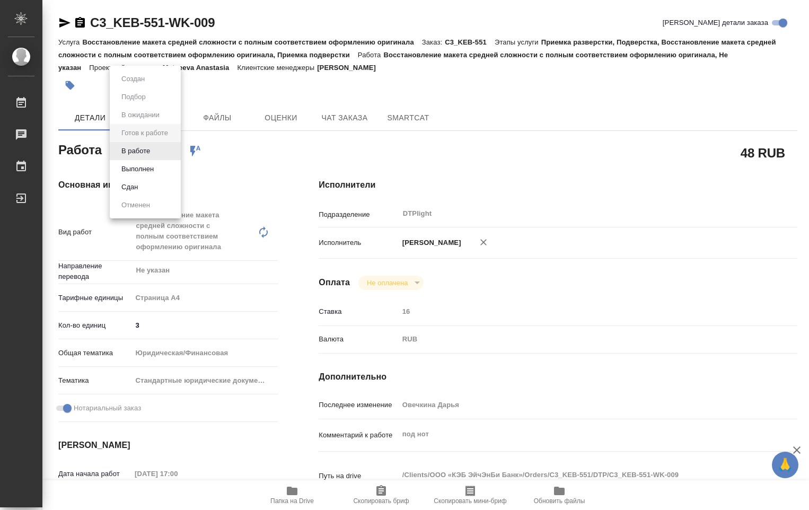
type textarea "x"
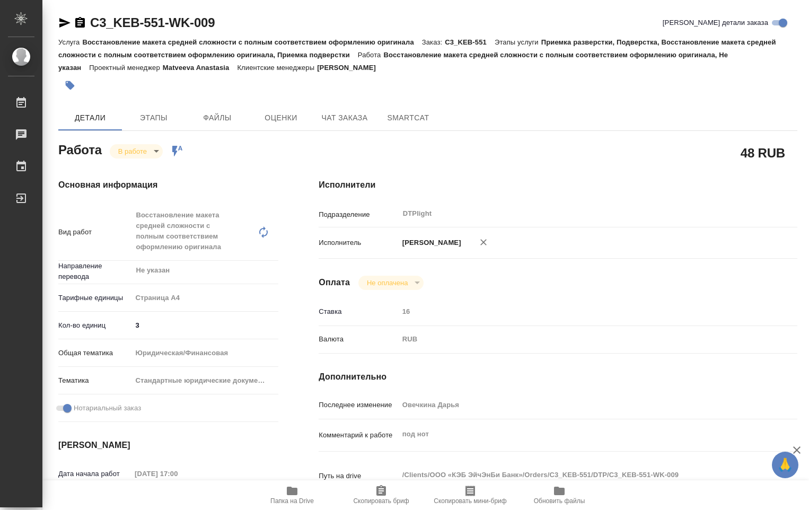
type textarea "x"
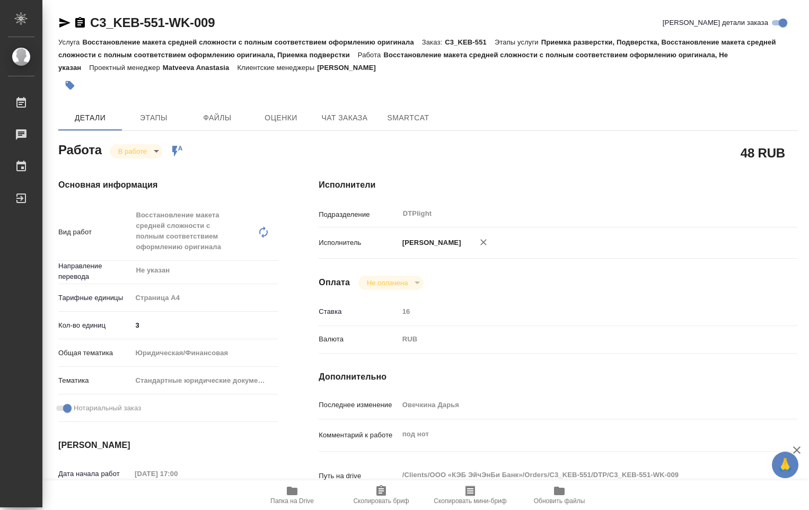
type textarea "x"
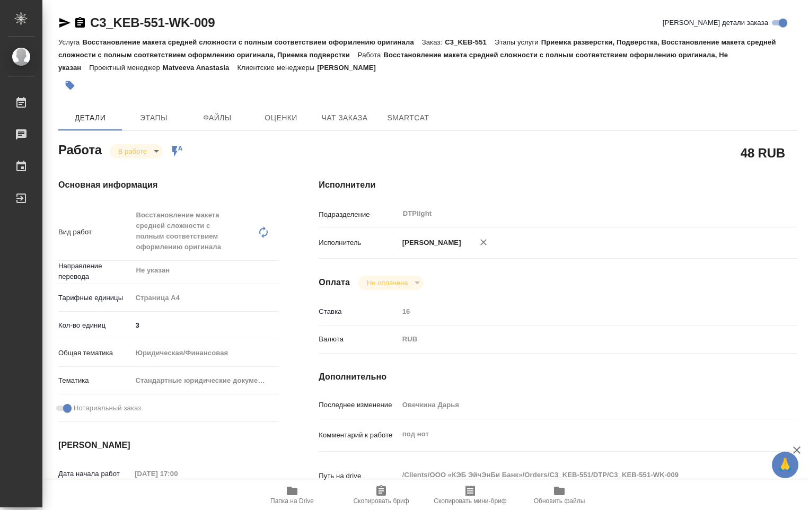
scroll to position [106, 0]
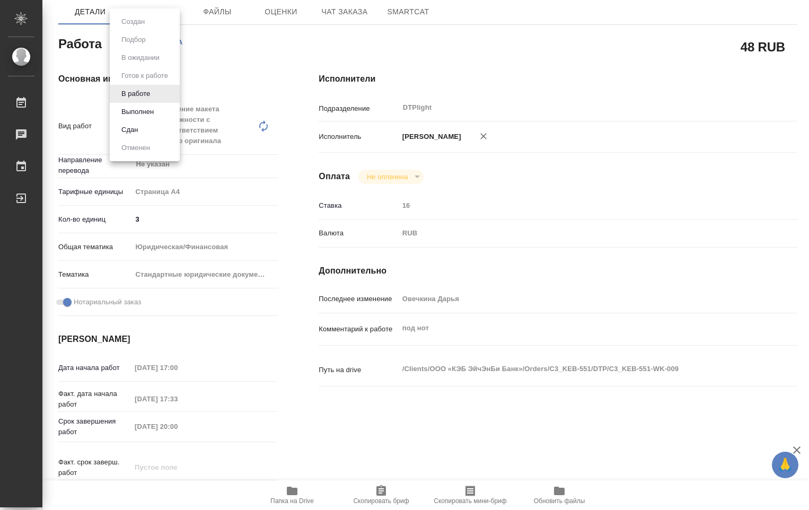
click at [154, 44] on body "🙏 .cls-1 fill:#fff; AWATERA Ovechkina Darya Работы 0 Чаты График Выйти C3_KEB-5…" at bounding box center [404, 255] width 809 height 510
click at [148, 108] on button "Выполнен" at bounding box center [137, 112] width 39 height 12
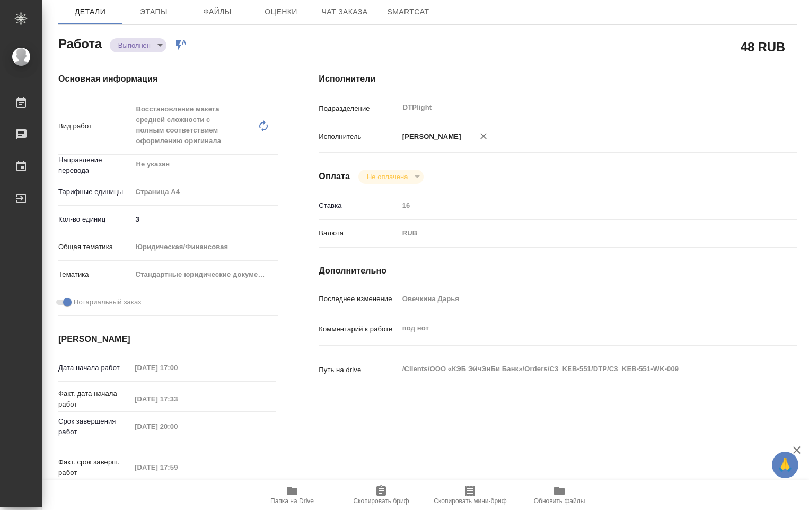
type textarea "x"
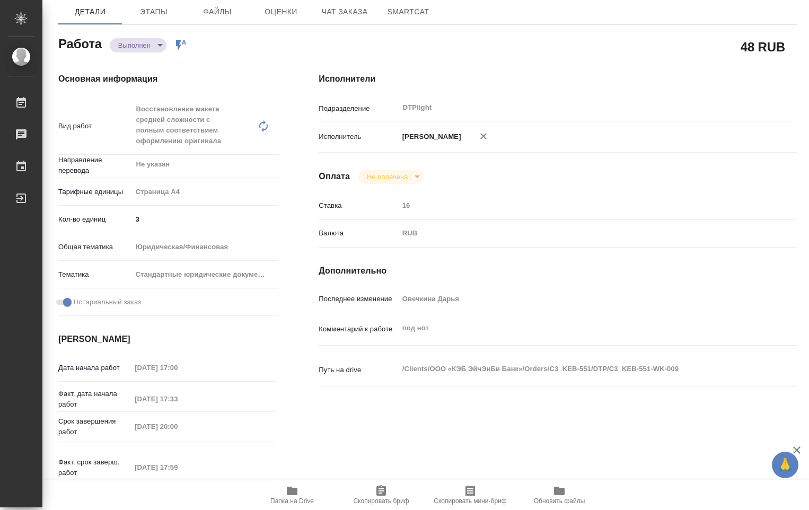
type textarea "x"
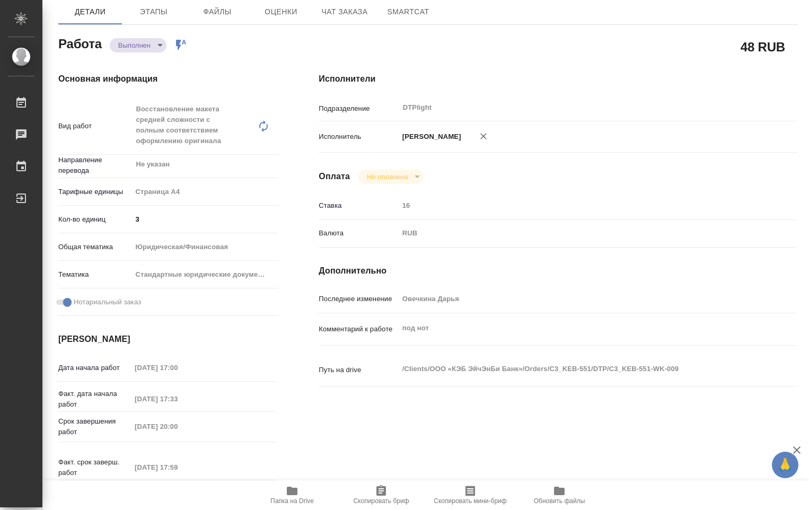
type textarea "x"
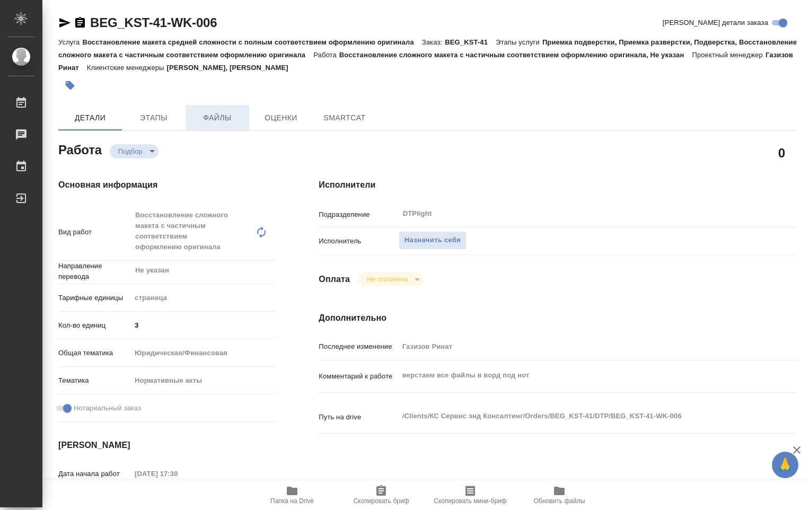
type textarea "x"
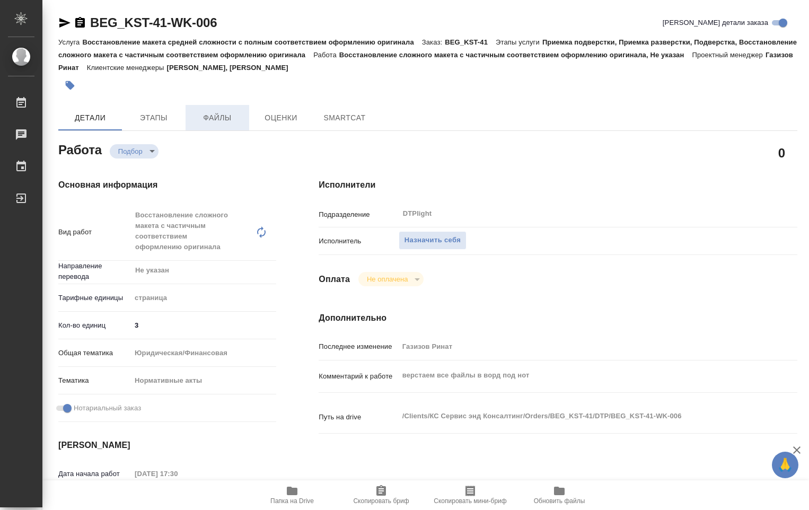
type textarea "x"
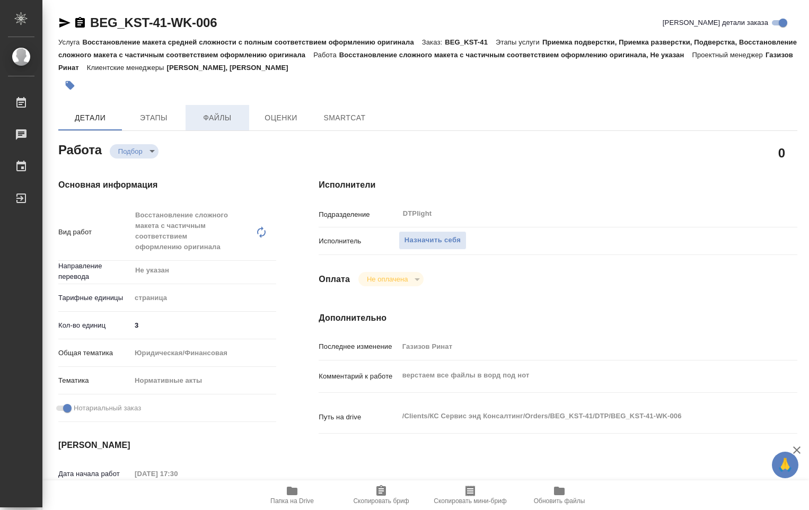
type textarea "x"
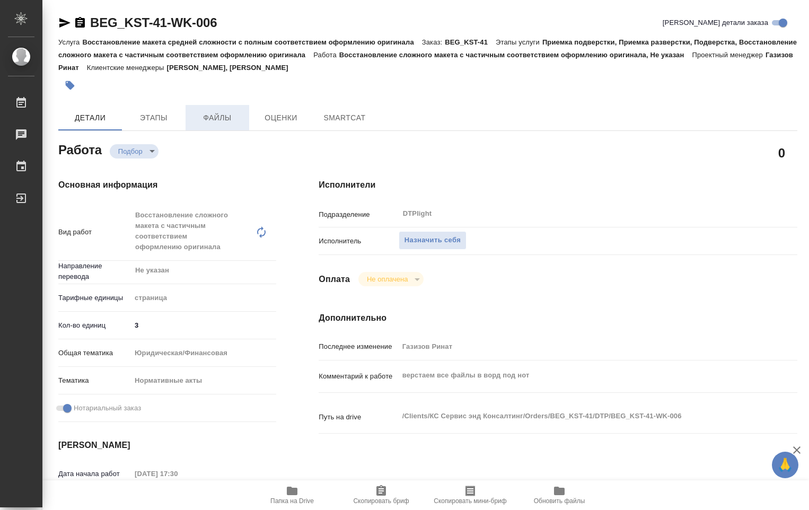
type textarea "x"
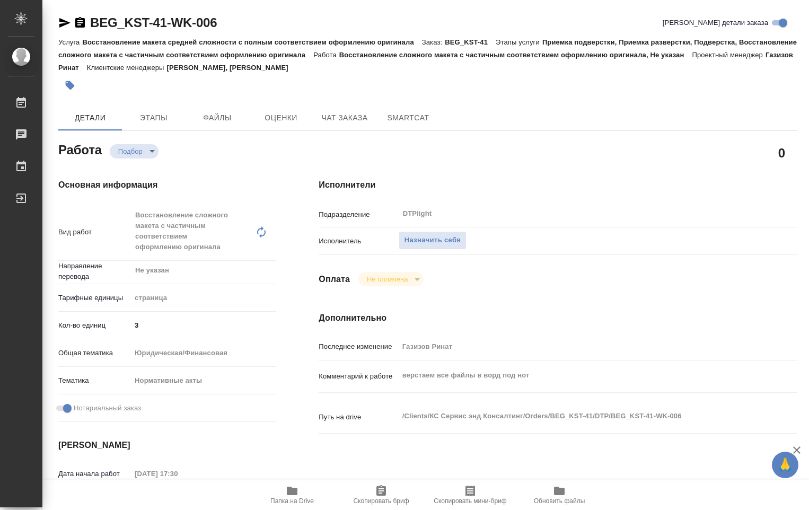
type textarea "x"
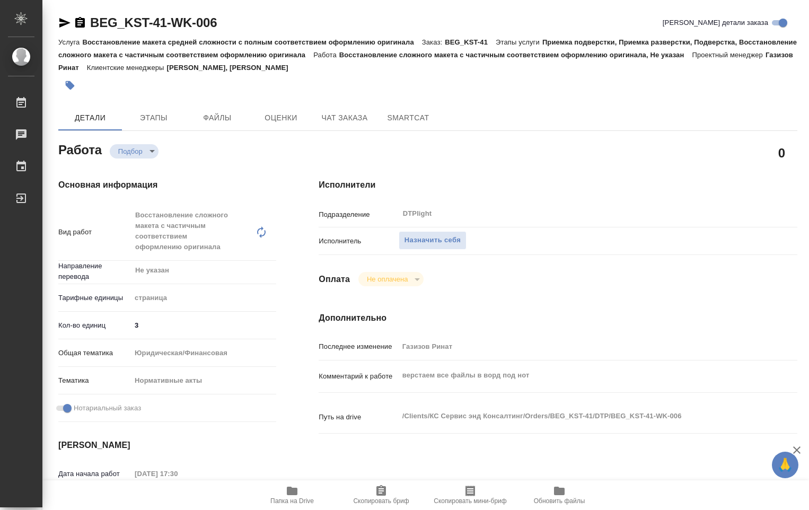
type textarea "x"
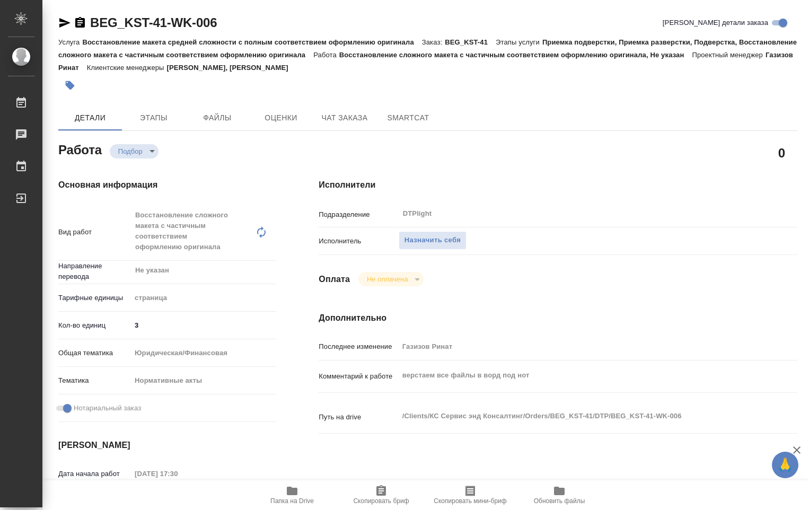
type textarea "x"
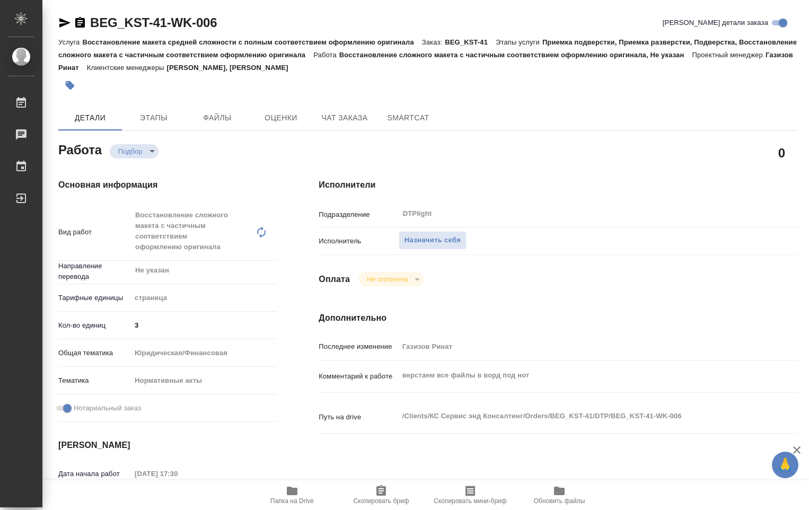
type textarea "x"
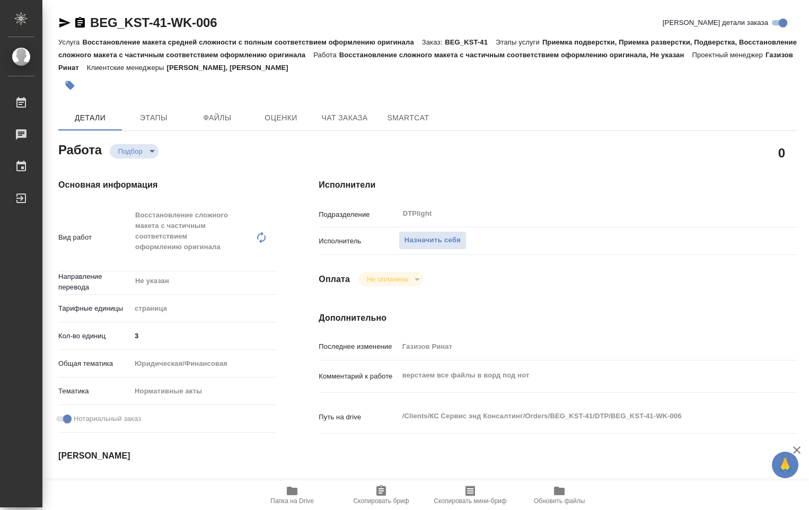
type textarea "x"
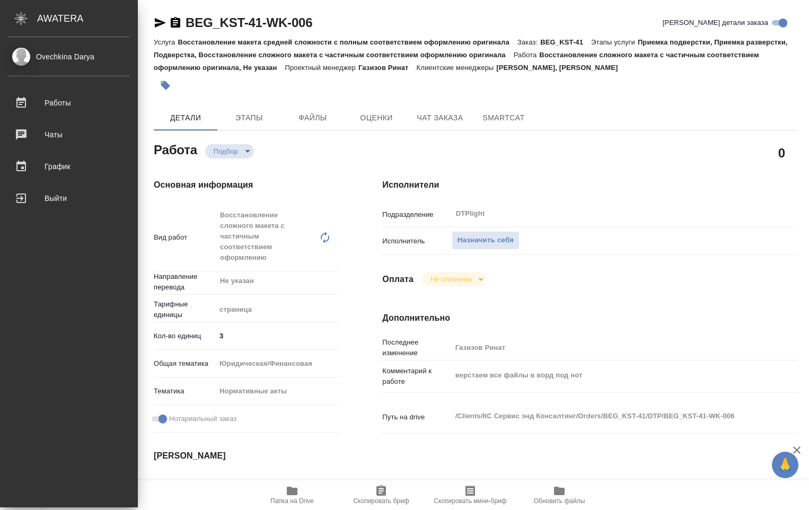
type textarea "x"
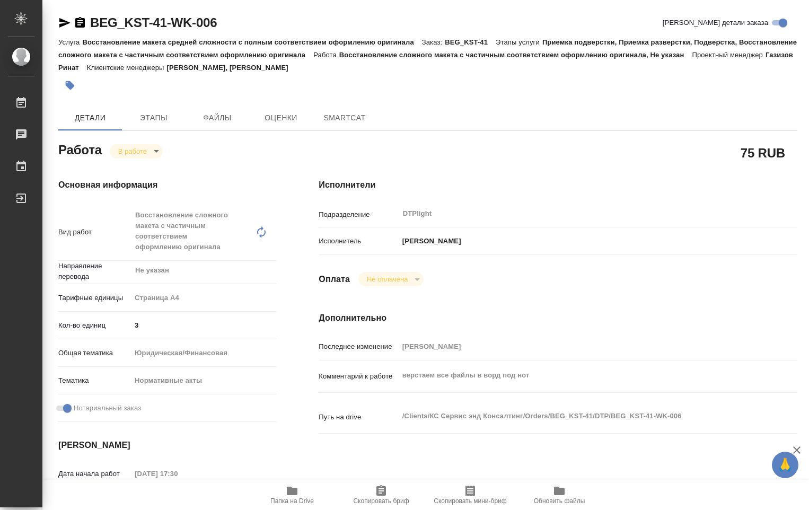
type textarea "x"
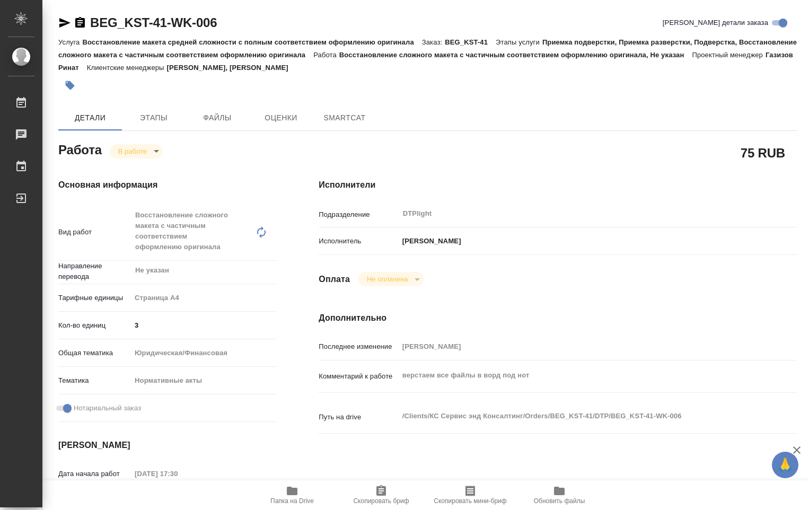
type textarea "x"
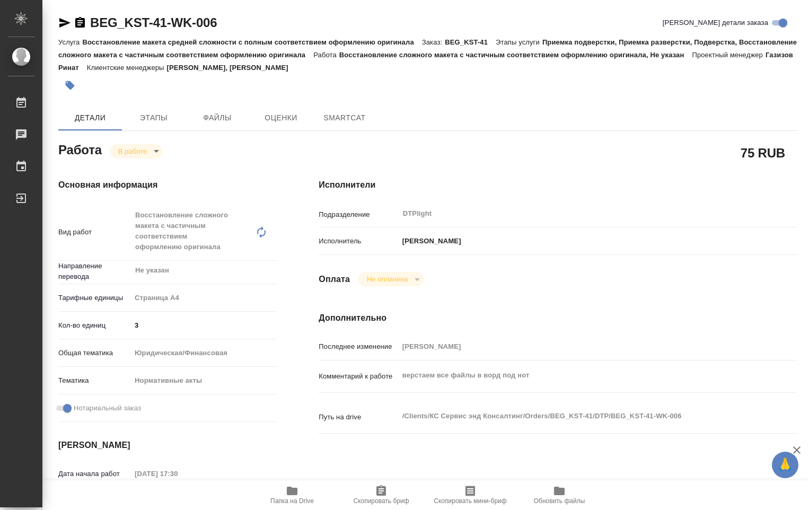
type textarea "x"
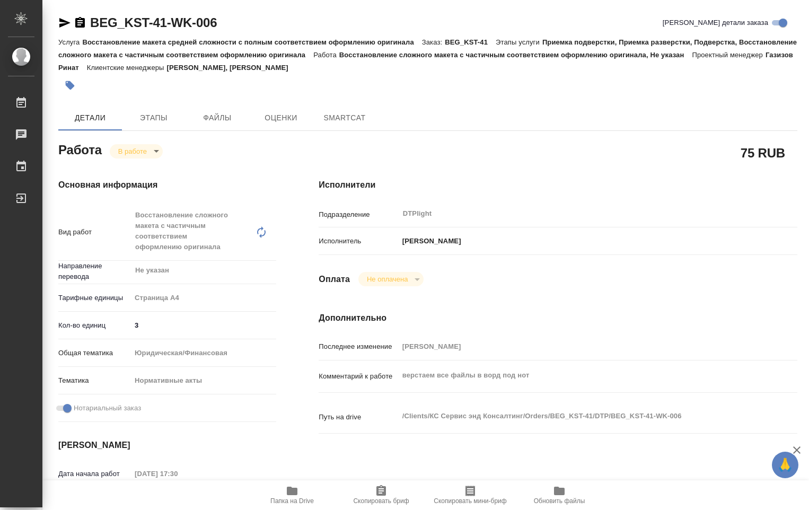
type textarea "x"
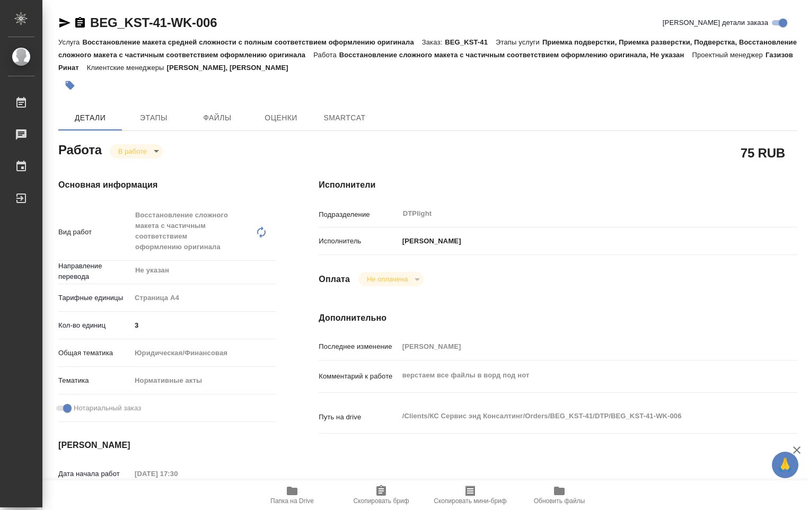
type textarea "x"
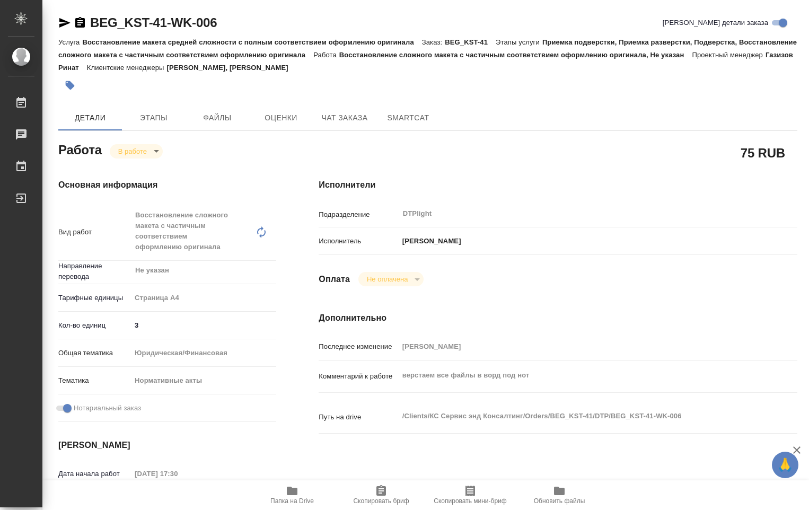
type textarea "x"
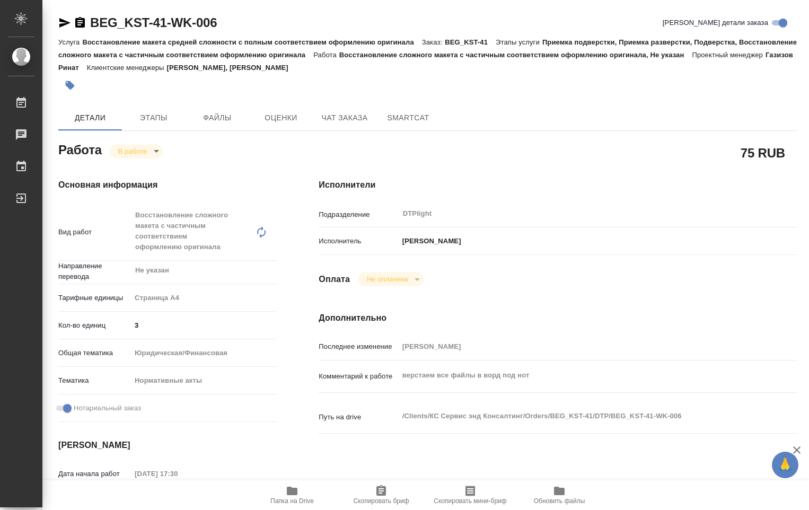
type textarea "x"
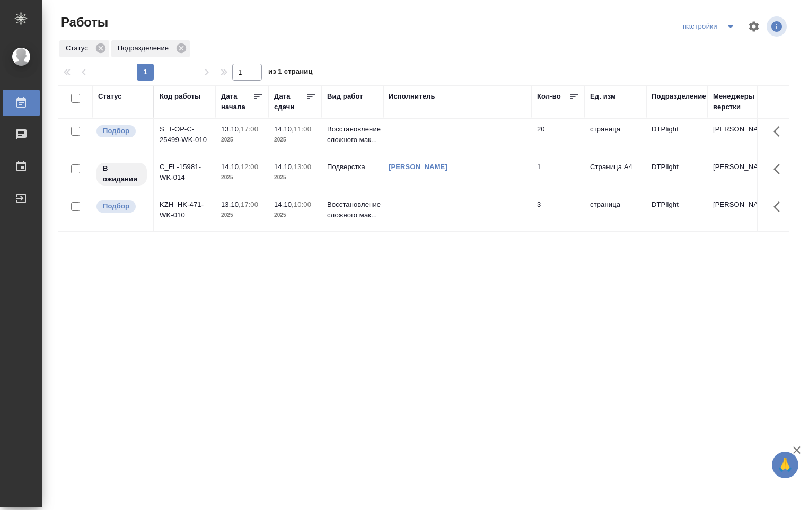
click at [400, 204] on td at bounding box center [457, 212] width 148 height 37
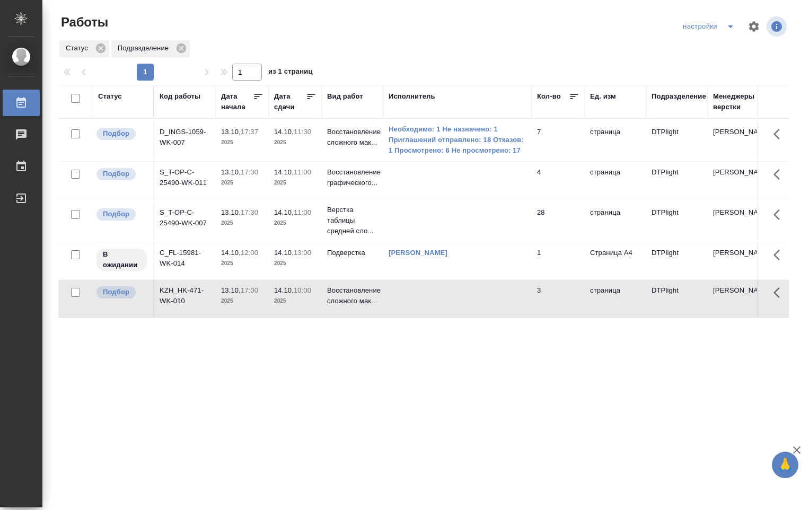
click at [454, 173] on td at bounding box center [457, 180] width 148 height 37
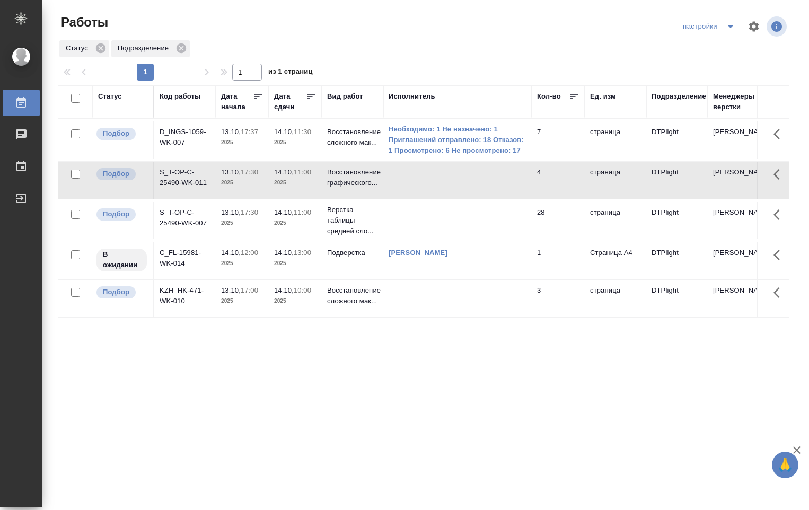
click at [462, 303] on td at bounding box center [457, 298] width 148 height 37
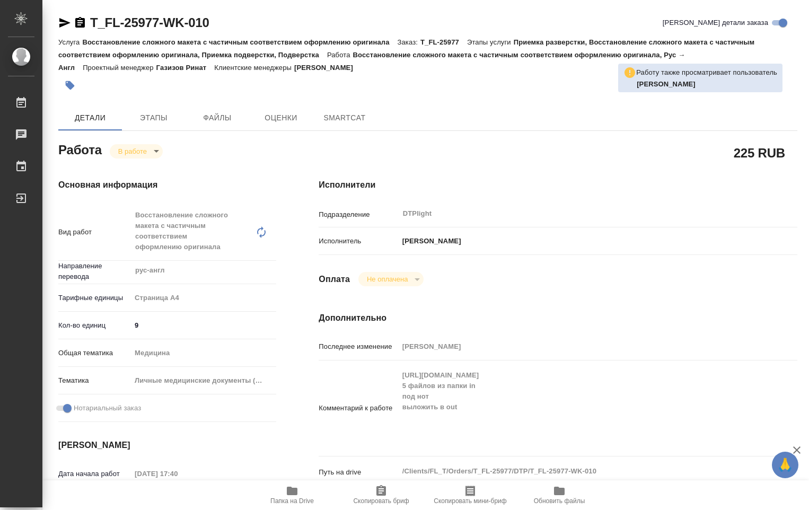
type textarea "x"
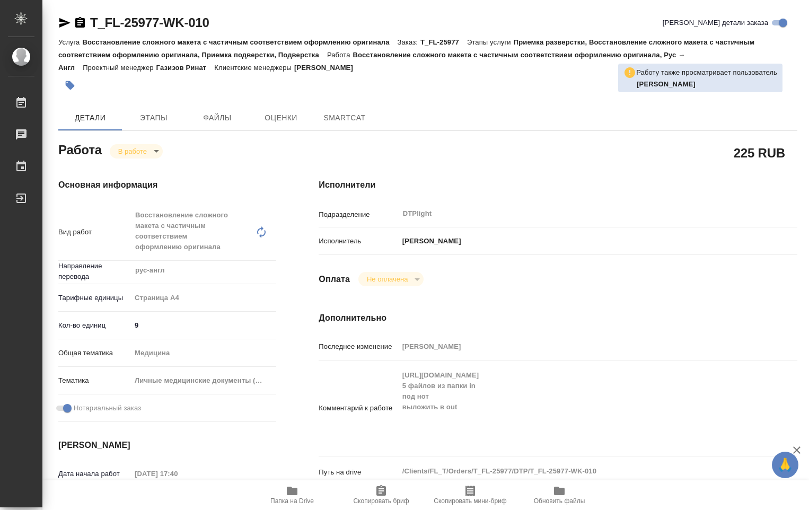
type textarea "x"
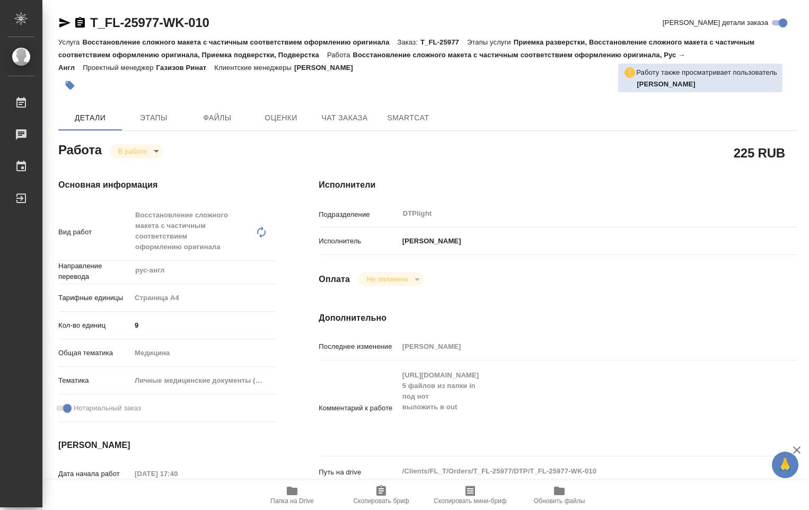
type textarea "x"
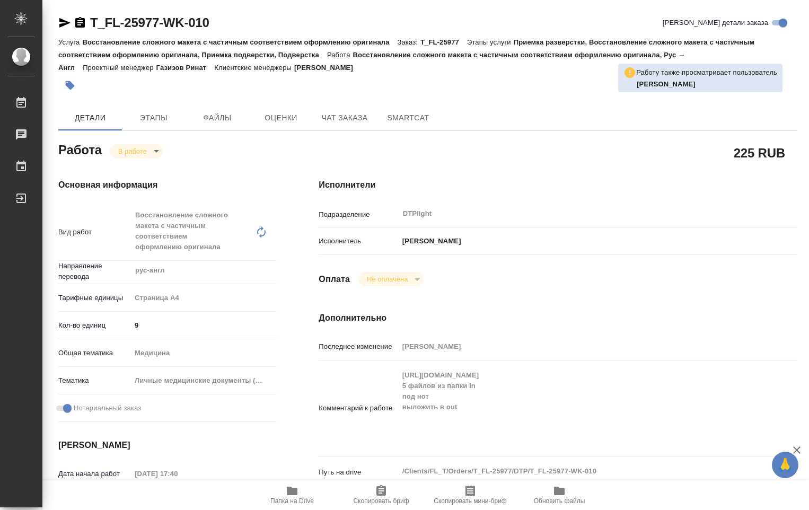
type textarea "x"
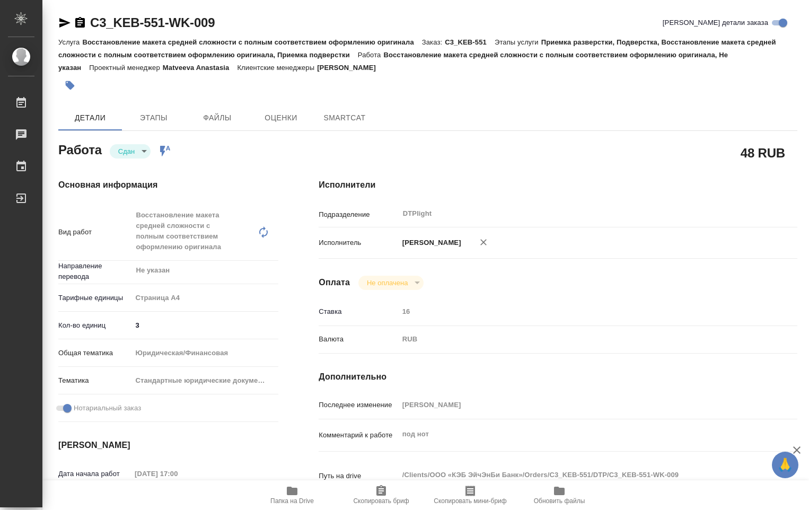
type textarea "x"
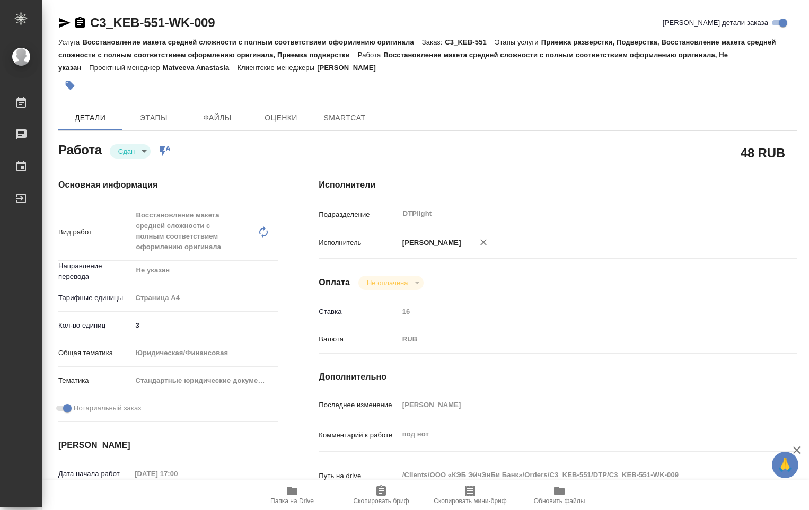
type textarea "x"
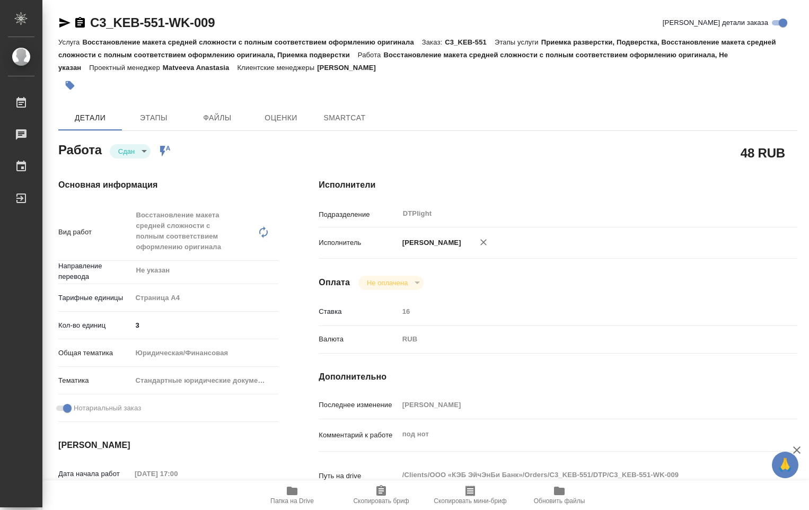
type textarea "x"
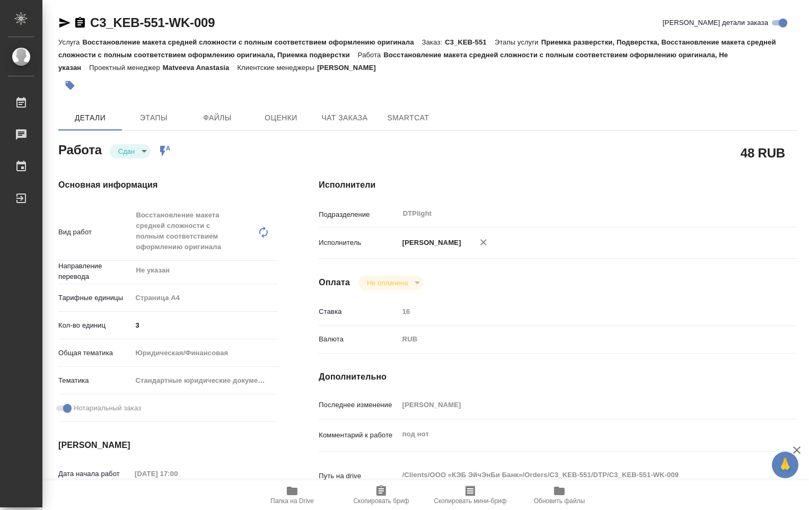
type textarea "x"
